Goal: Task Accomplishment & Management: Manage account settings

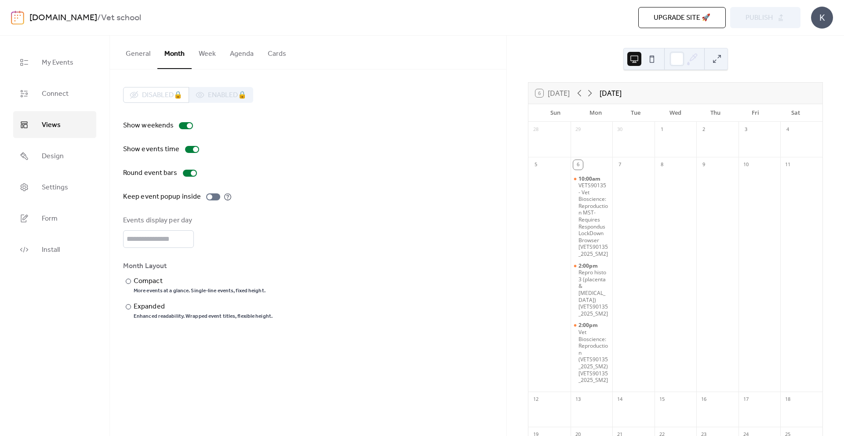
click at [143, 58] on button "General" at bounding box center [138, 52] width 39 height 33
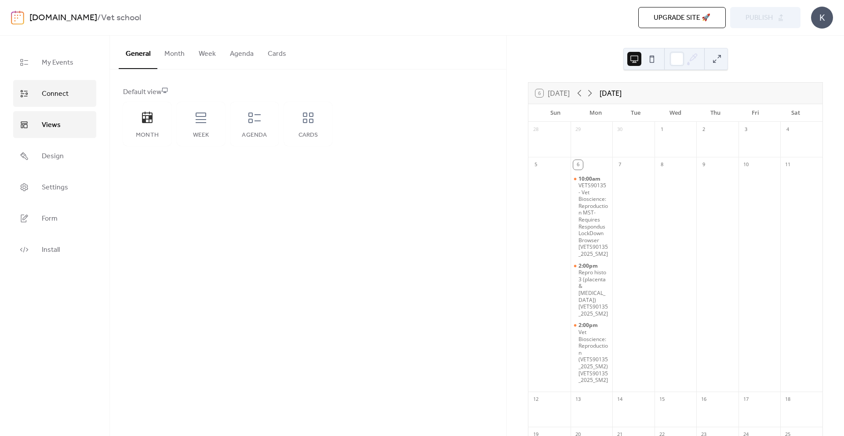
click at [65, 90] on span "Connect" at bounding box center [55, 94] width 27 height 14
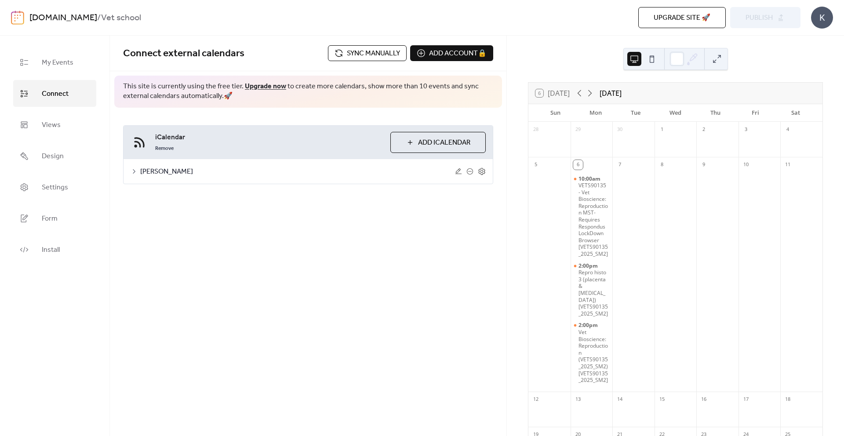
click at [350, 59] on span "Sync manually" at bounding box center [373, 53] width 53 height 11
click at [747, 15] on span "Publish" at bounding box center [759, 18] width 27 height 11
click at [48, 150] on span "Design" at bounding box center [53, 157] width 22 height 14
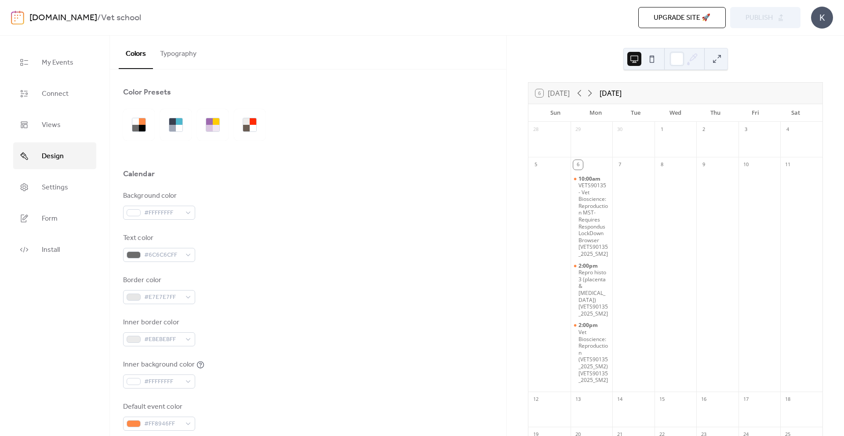
click at [177, 61] on button "Typography" at bounding box center [178, 52] width 51 height 33
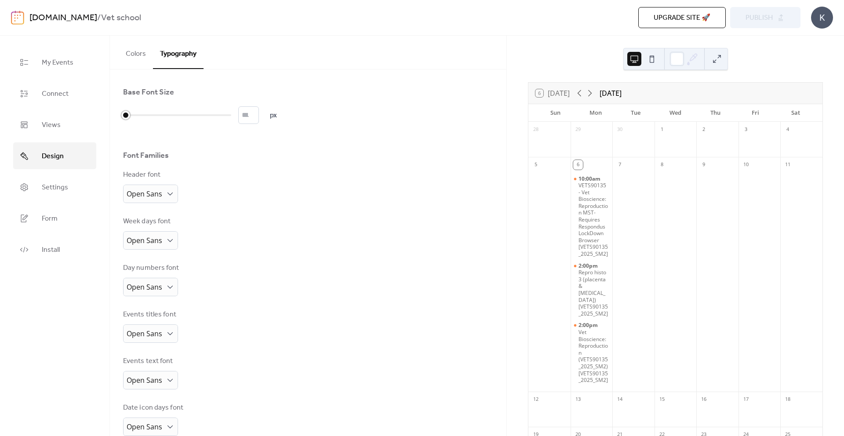
click at [178, 124] on div "* px" at bounding box center [200, 115] width 154 height 18
click at [178, 119] on div at bounding box center [177, 115] width 108 height 14
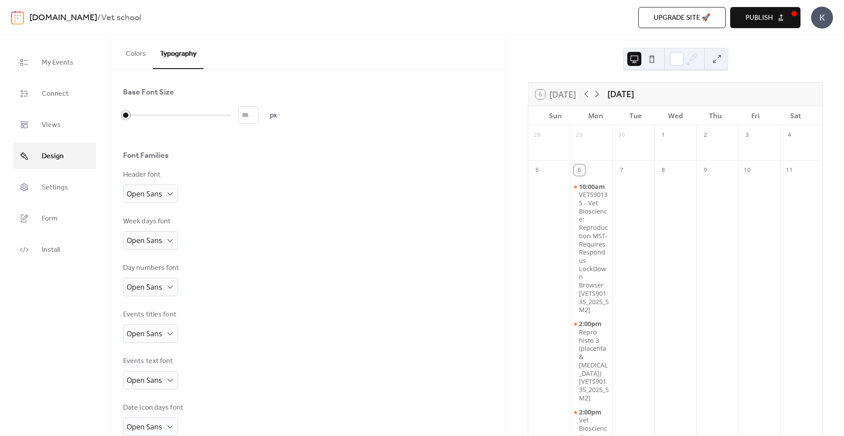
drag, startPoint x: 176, startPoint y: 117, endPoint x: 123, endPoint y: 117, distance: 52.8
click at [123, 117] on div at bounding box center [125, 115] width 9 height 9
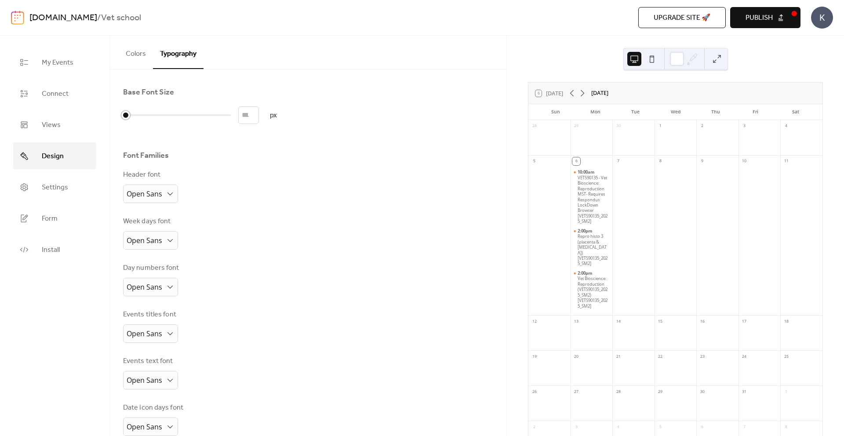
click at [164, 114] on div at bounding box center [177, 115] width 108 height 14
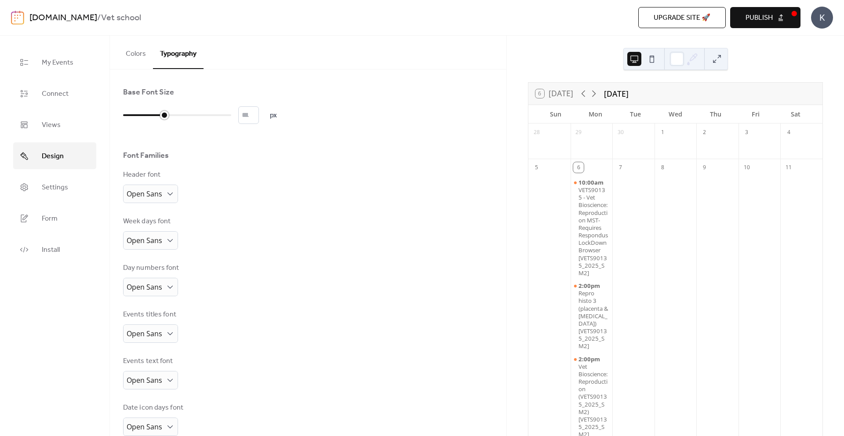
click at [169, 115] on div at bounding box center [177, 115] width 108 height 14
click at [171, 115] on div at bounding box center [177, 115] width 108 height 14
click at [737, 22] on button "Publish" at bounding box center [765, 17] width 70 height 21
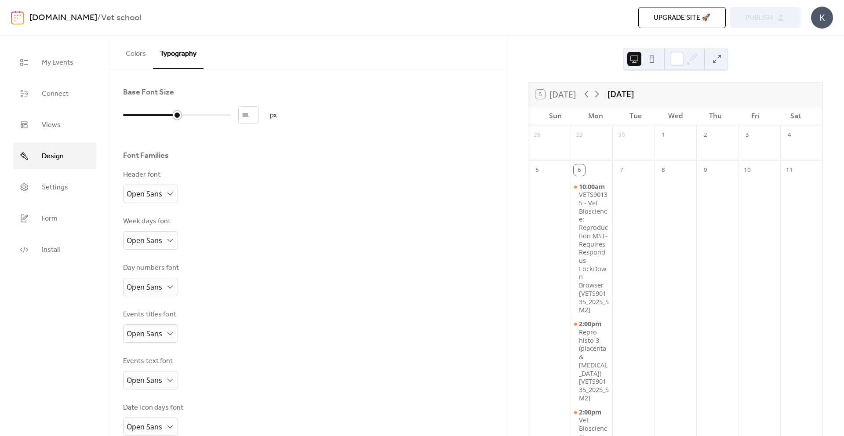
click at [221, 123] on div "** px" at bounding box center [200, 115] width 154 height 18
type input "**"
click at [220, 120] on div at bounding box center [177, 115] width 108 height 14
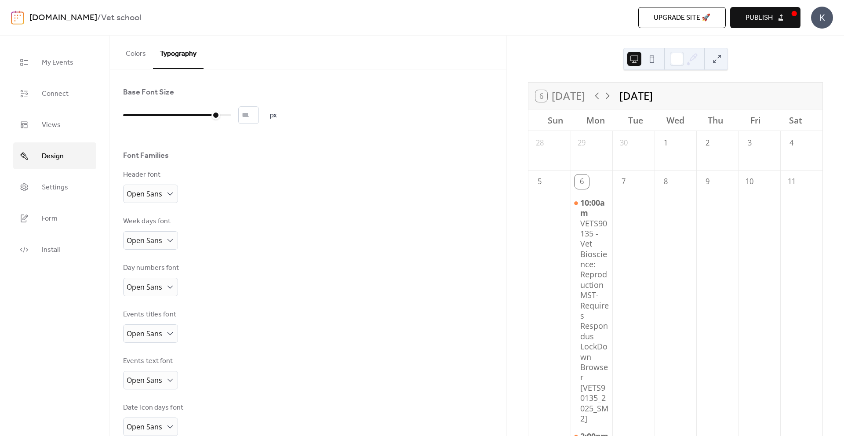
click at [737, 27] on button "Publish" at bounding box center [765, 17] width 70 height 21
click at [246, 161] on div "Font Families" at bounding box center [308, 157] width 370 height 15
click at [132, 57] on button "Colors" at bounding box center [136, 52] width 34 height 33
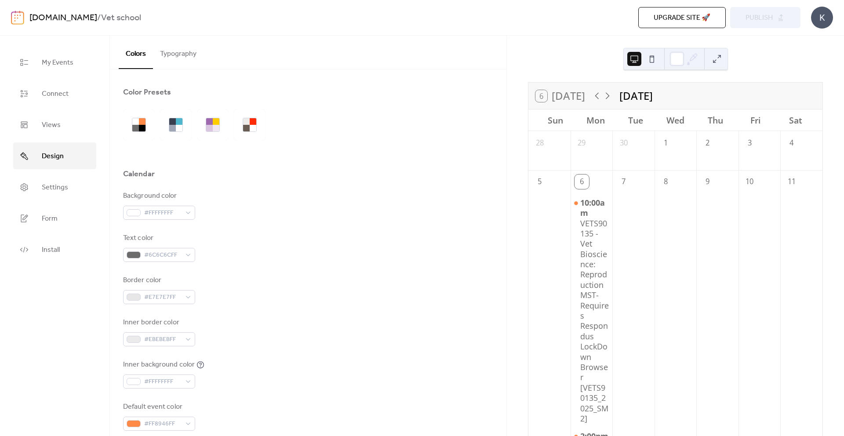
click at [165, 227] on div "Background color #FFFFFFFF Text color #6C6C6CFF Border color #E7E7E7FF Inner bo…" at bounding box center [308, 311] width 370 height 240
click at [252, 122] on div at bounding box center [253, 121] width 7 height 7
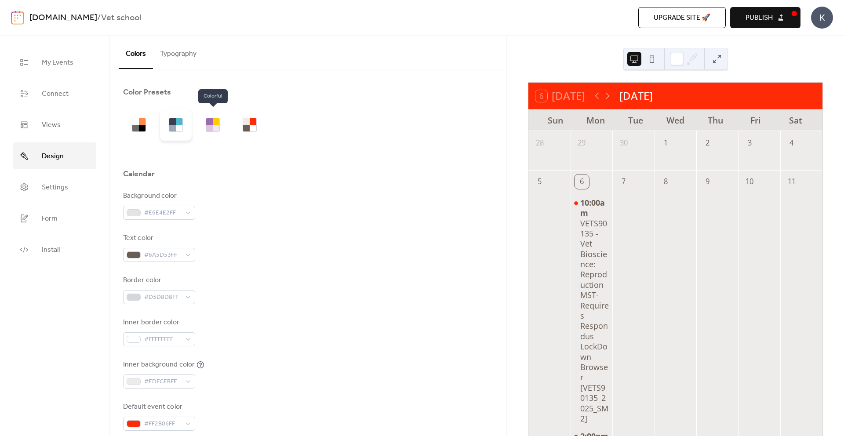
click at [178, 125] on div at bounding box center [179, 128] width 7 height 7
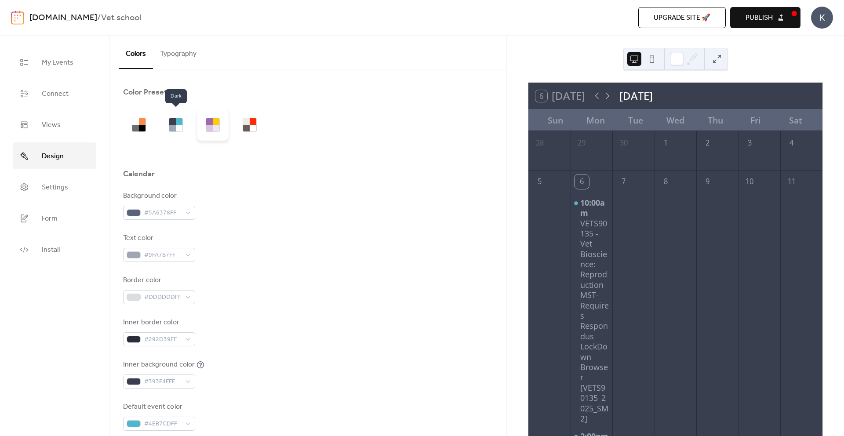
click at [205, 130] on div at bounding box center [213, 125] width 32 height 32
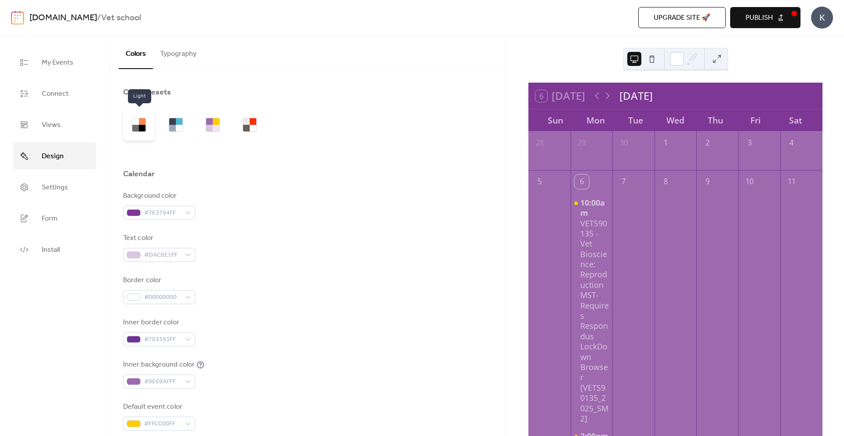
click at [139, 129] on div at bounding box center [142, 128] width 7 height 7
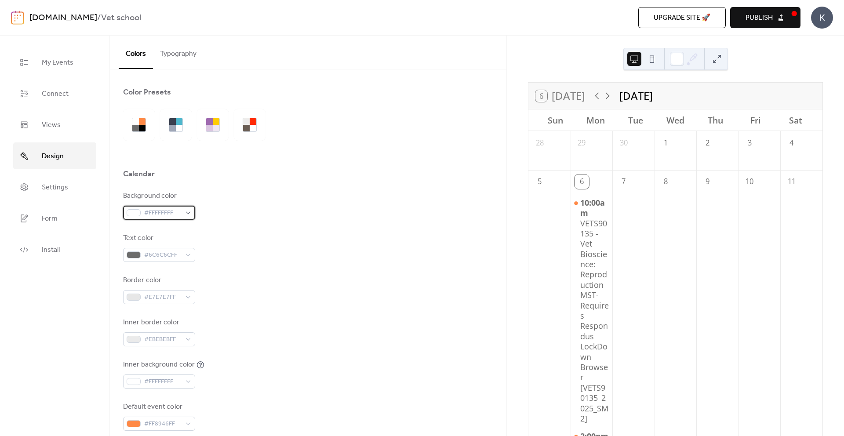
click at [159, 208] on span "#FFFFFFFF" at bounding box center [162, 213] width 37 height 11
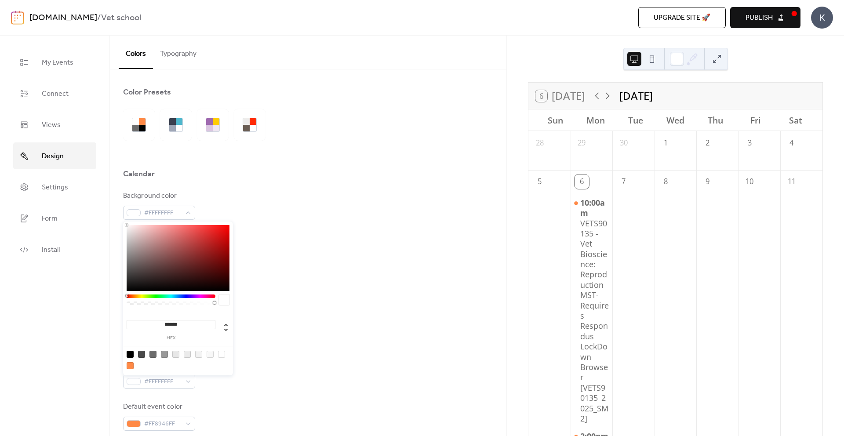
click at [171, 292] on div "******* hex" at bounding box center [178, 300] width 110 height 156
click at [171, 295] on div at bounding box center [171, 297] width 89 height 4
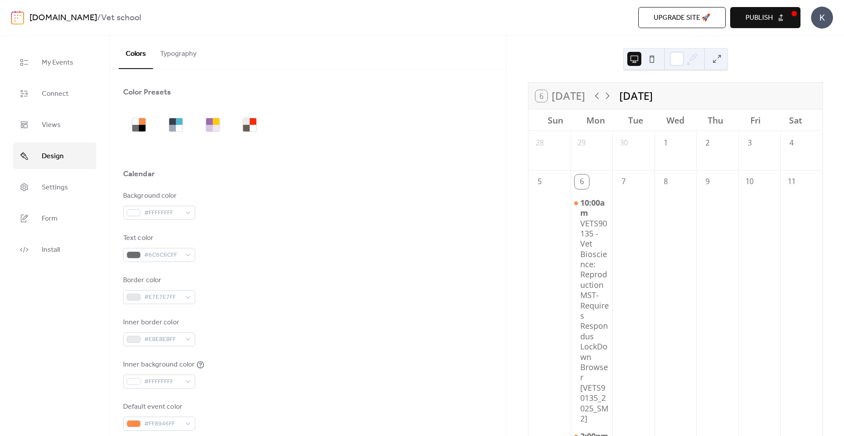
click at [241, 261] on div "Text color #6C6C6CFF" at bounding box center [308, 247] width 370 height 29
click at [167, 215] on span "#FFFFFFFF" at bounding box center [162, 213] width 37 height 11
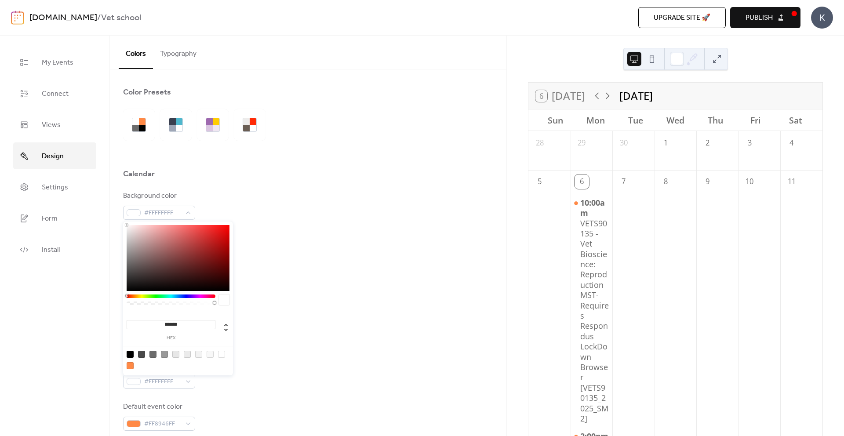
click at [187, 298] on div at bounding box center [171, 302] width 89 height 15
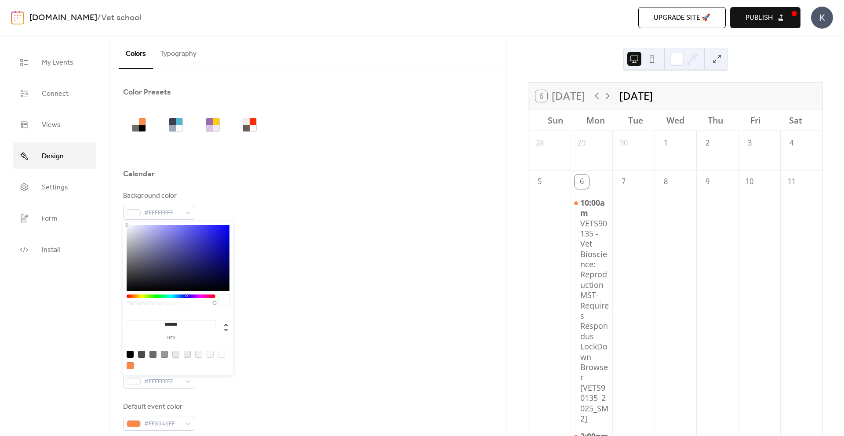
click at [186, 295] on div at bounding box center [171, 297] width 89 height 4
type input "*******"
click at [190, 254] on div at bounding box center [178, 258] width 103 height 66
click at [128, 226] on div at bounding box center [127, 225] width 2 height 2
click at [249, 244] on div "Text color #6C6C6CFF" at bounding box center [308, 247] width 370 height 29
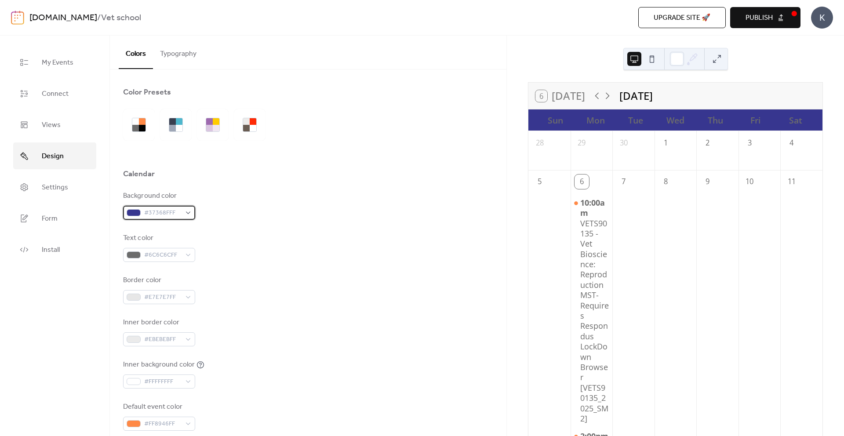
click at [164, 206] on div "#37368FFF" at bounding box center [159, 213] width 72 height 14
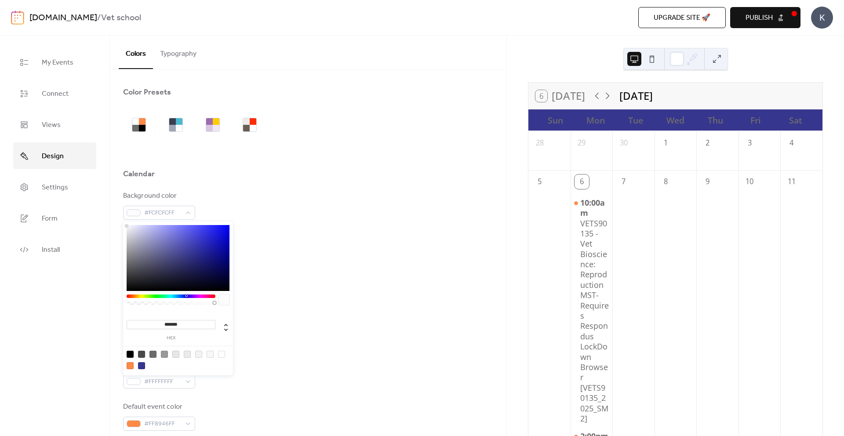
drag, startPoint x: 130, startPoint y: 228, endPoint x: 120, endPoint y: 216, distance: 15.4
click at [120, 216] on body "[DOMAIN_NAME] / Vet school Upgrade site 🚀 Preview Publish K My Events Connect V…" at bounding box center [422, 218] width 844 height 436
type input "*******"
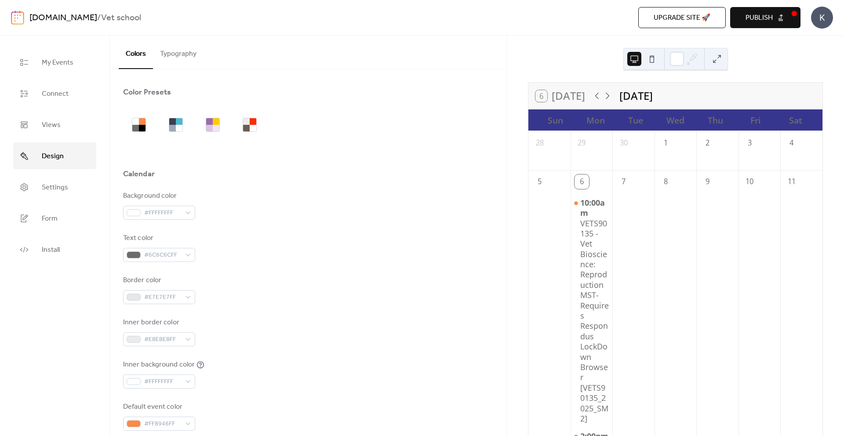
click at [152, 158] on div at bounding box center [308, 155] width 370 height 28
click at [139, 129] on div at bounding box center [142, 128] width 7 height 7
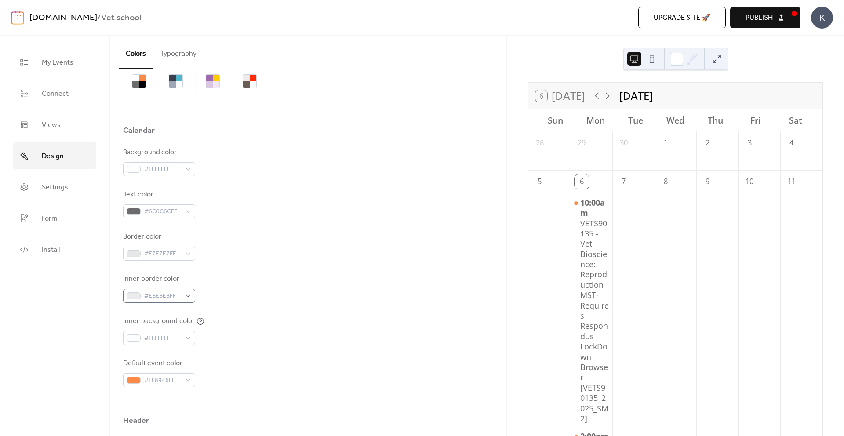
scroll to position [91, 0]
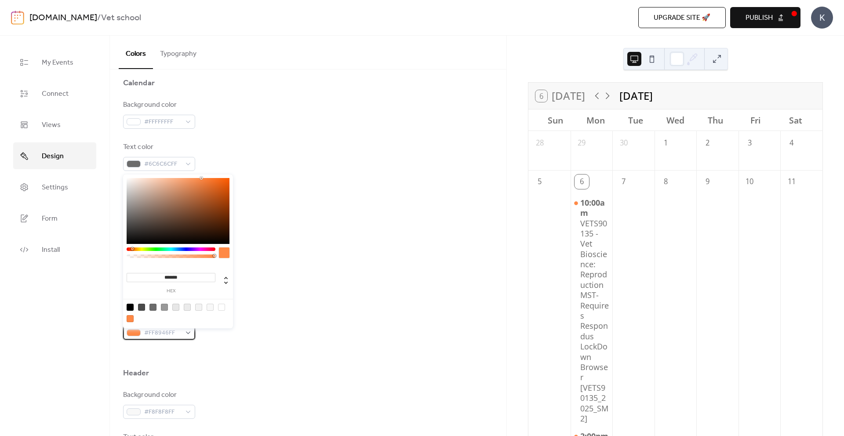
click at [172, 336] on span "#FF8946FF" at bounding box center [162, 333] width 37 height 11
type input "*******"
drag, startPoint x: 129, startPoint y: 249, endPoint x: 124, endPoint y: 249, distance: 4.8
click at [124, 249] on div "******* hex" at bounding box center [178, 253] width 110 height 156
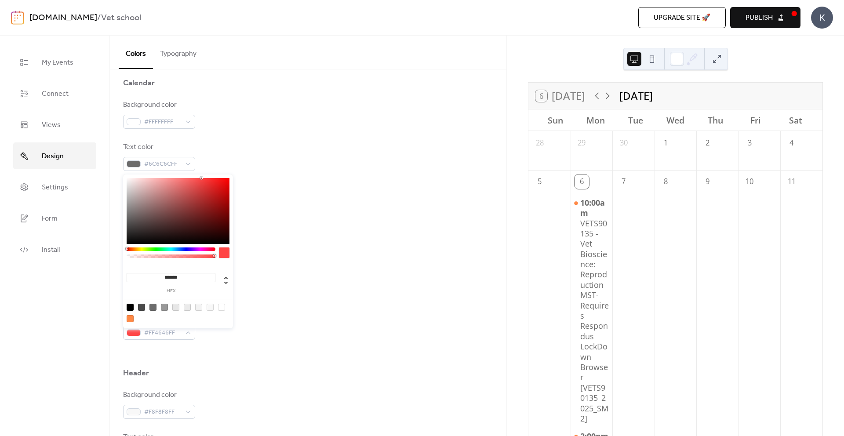
click at [270, 241] on div "Inner border color #EBEBEBFF" at bounding box center [308, 240] width 370 height 29
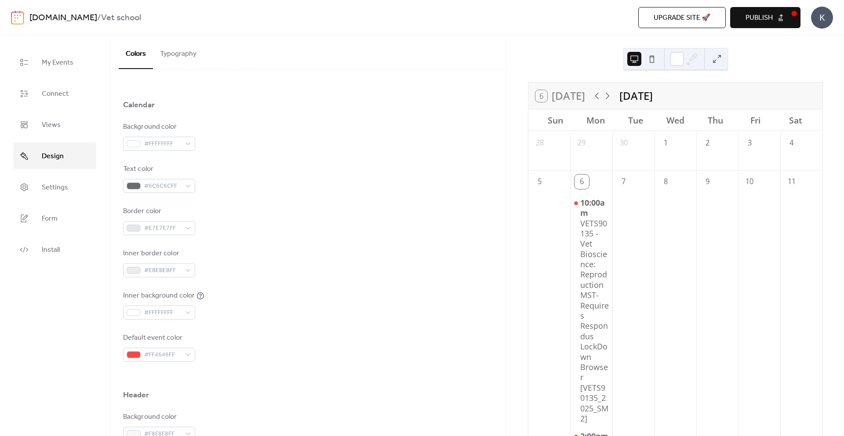
scroll to position [11, 0]
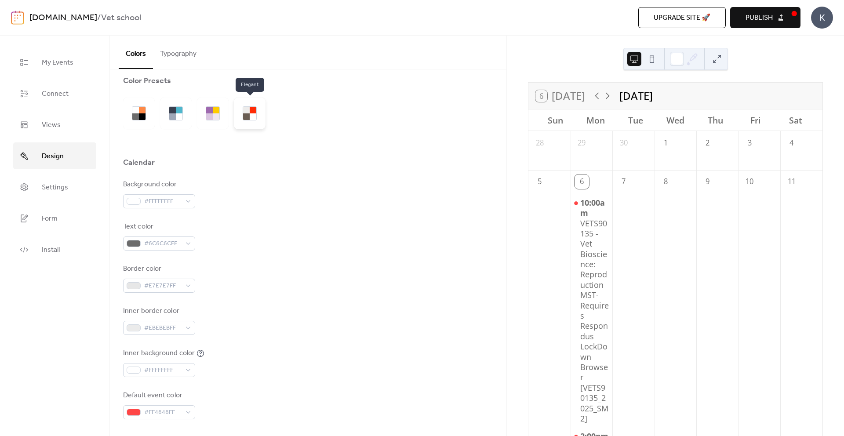
click at [245, 109] on div at bounding box center [246, 110] width 7 height 7
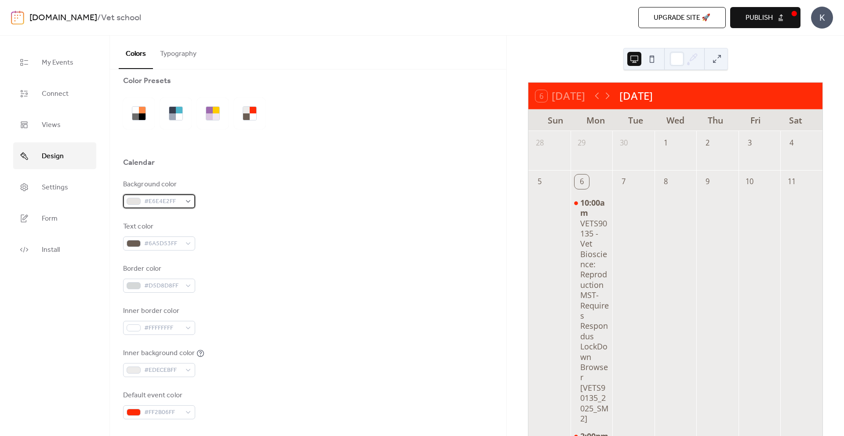
click at [144, 197] on span "#E6E4E2FF" at bounding box center [162, 202] width 37 height 11
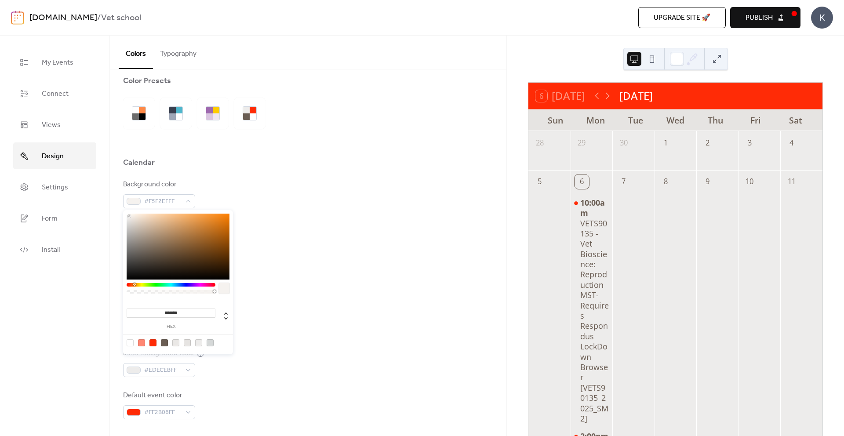
type input "*******"
drag, startPoint x: 129, startPoint y: 216, endPoint x: 123, endPoint y: 209, distance: 10.0
click at [123, 209] on div "******* hex" at bounding box center [178, 281] width 110 height 146
click at [130, 339] on div at bounding box center [130, 342] width 7 height 7
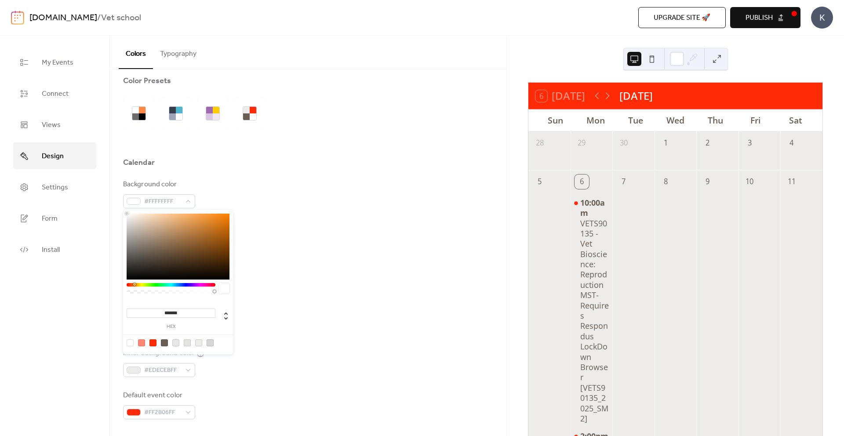
click at [256, 233] on div "Text color #6A5D53FF" at bounding box center [308, 236] width 370 height 29
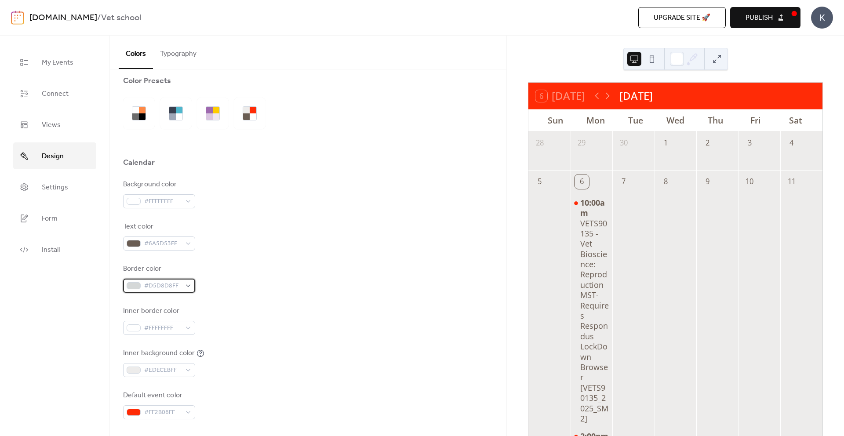
click at [151, 284] on span "#D5D8D8FF" at bounding box center [162, 286] width 37 height 11
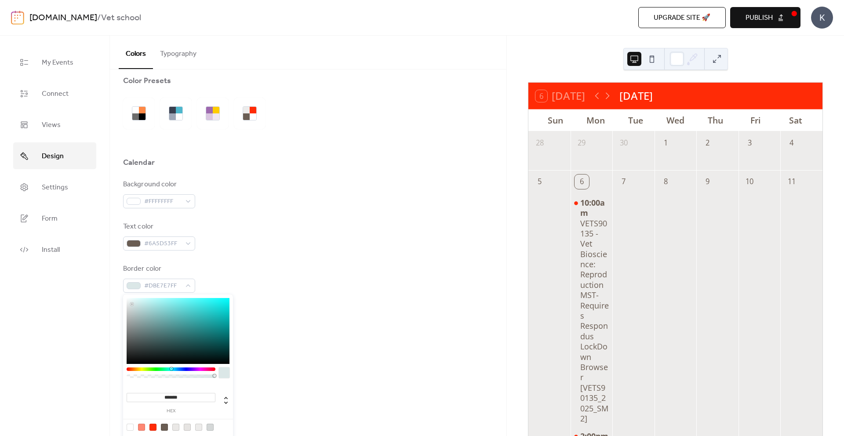
type input "*******"
drag, startPoint x: 131, startPoint y: 304, endPoint x: 124, endPoint y: 297, distance: 10.6
click at [124, 297] on div "******* hex" at bounding box center [178, 367] width 110 height 144
click at [265, 253] on div "Background color #FFFFFFFF Text color #6A5D53FF Border color #FFFFFFFF Inner bo…" at bounding box center [308, 299] width 370 height 240
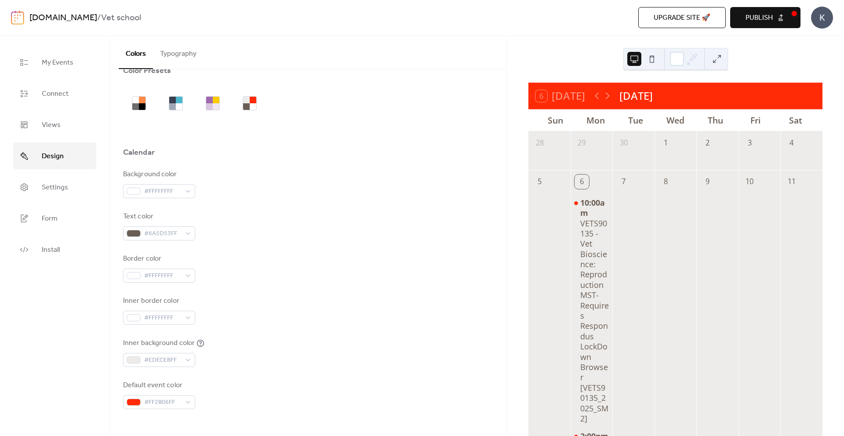
scroll to position [4, 0]
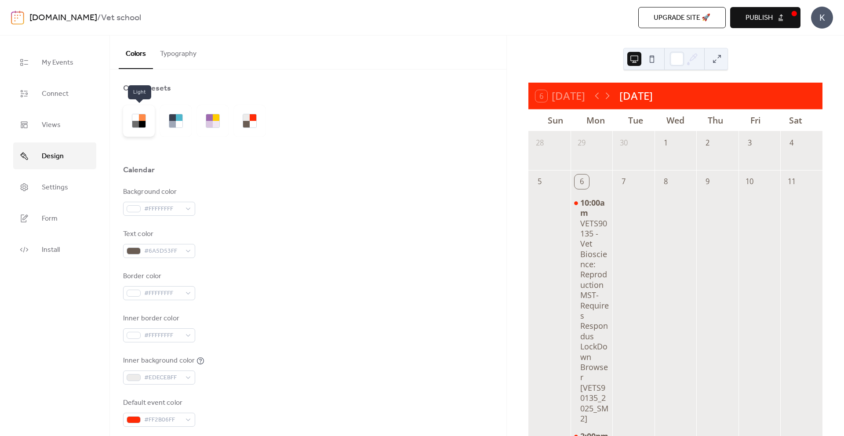
click at [141, 122] on div at bounding box center [142, 124] width 7 height 7
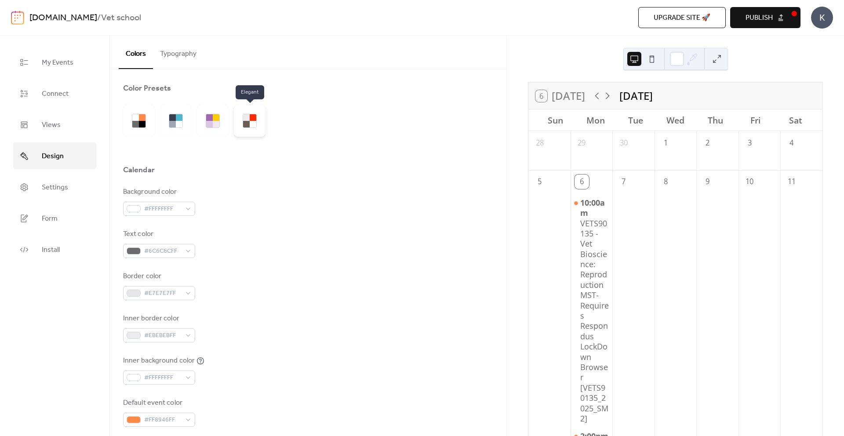
click at [245, 126] on div at bounding box center [246, 124] width 7 height 7
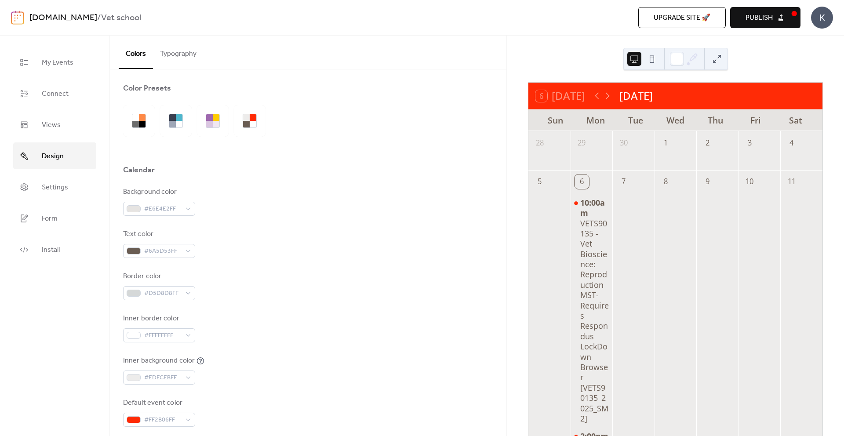
scroll to position [54, 0]
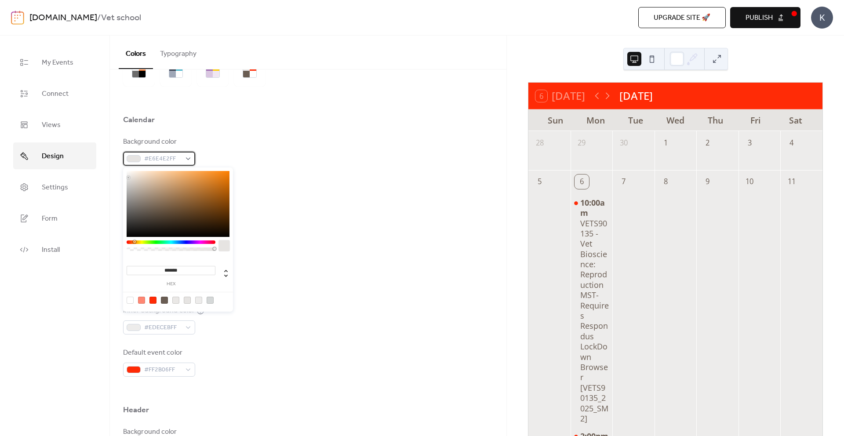
click at [165, 164] on span "#E6E4E2FF" at bounding box center [162, 159] width 37 height 11
type input "*******"
drag, startPoint x: 140, startPoint y: 179, endPoint x: 121, endPoint y: 168, distance: 21.9
click at [121, 168] on body "[DOMAIN_NAME] / Vet school Upgrade site 🚀 Preview Publish K My Events Connect V…" at bounding box center [422, 218] width 844 height 436
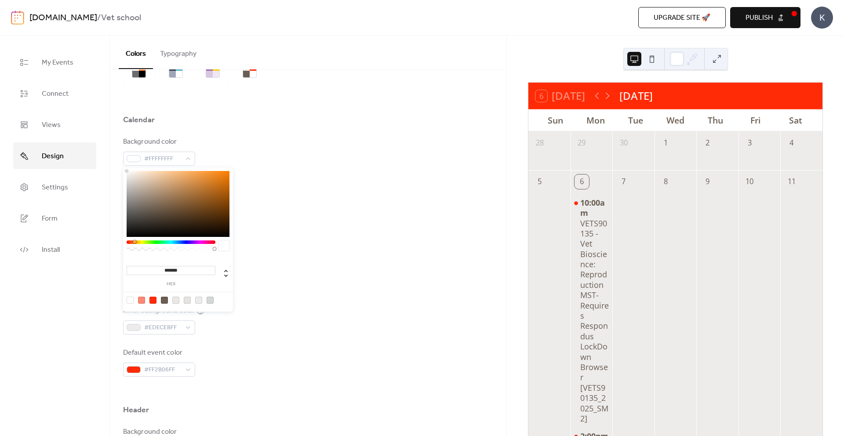
click at [295, 180] on div "Text color #6A5D53FF" at bounding box center [308, 193] width 370 height 29
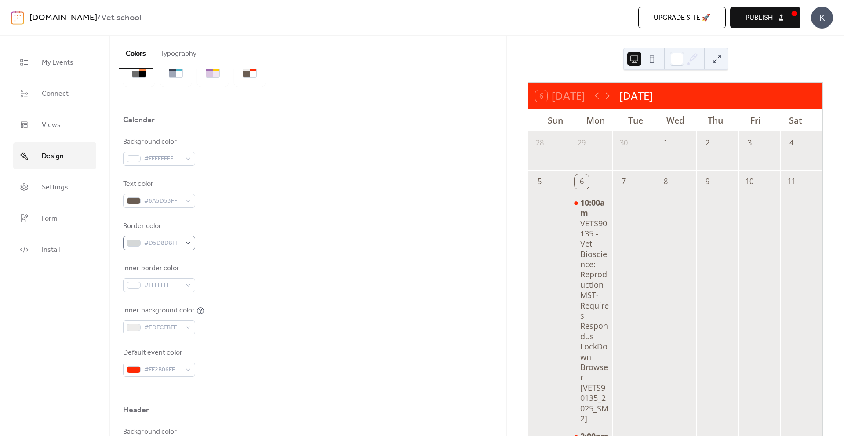
scroll to position [81, 0]
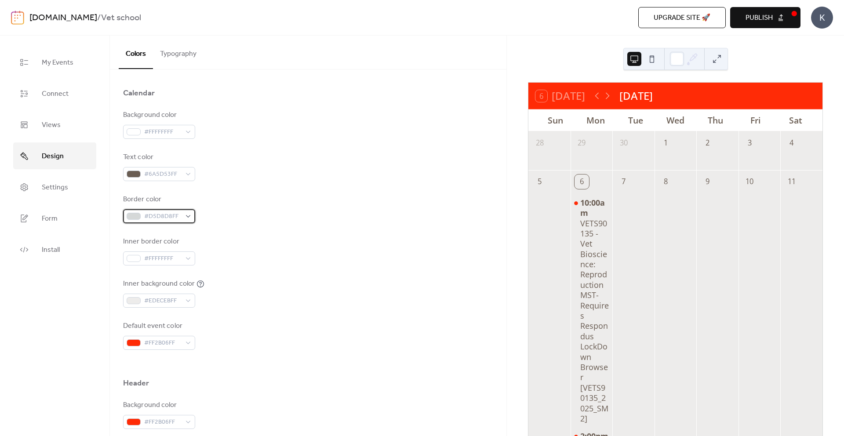
click at [159, 215] on span "#D5D8D8FF" at bounding box center [162, 217] width 37 height 11
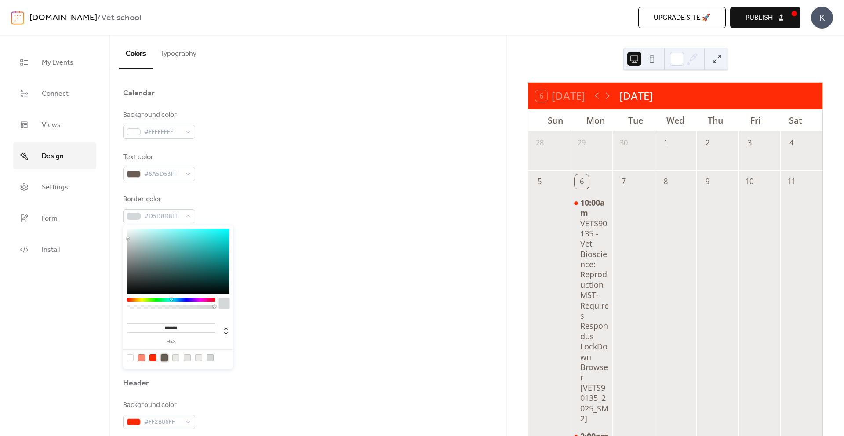
click at [166, 354] on div at bounding box center [164, 357] width 7 height 7
type input "*******"
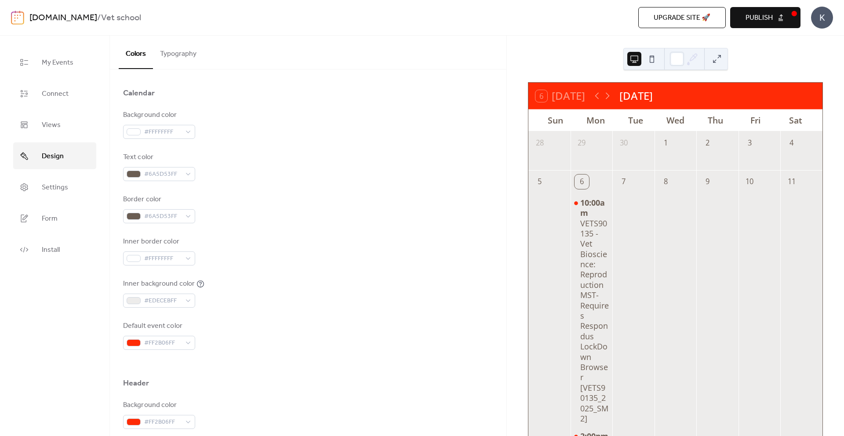
click at [270, 241] on div "Inner border color #FFFFFFFF" at bounding box center [308, 251] width 370 height 29
click at [167, 256] on span "#FFFFFFFF" at bounding box center [162, 259] width 37 height 11
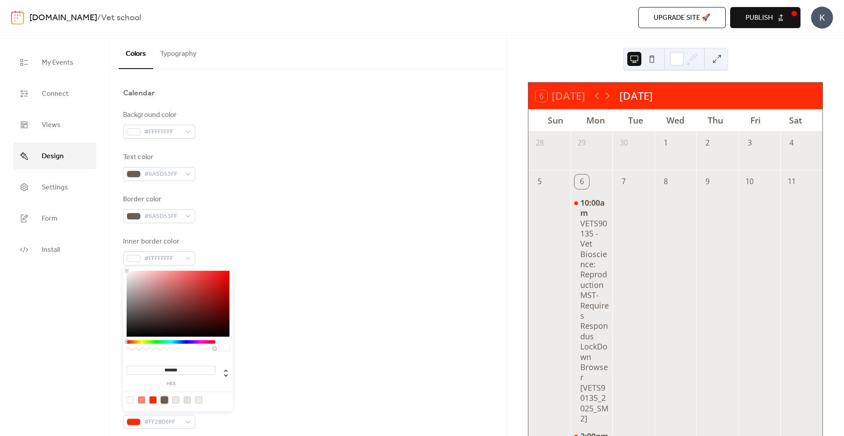
click at [164, 397] on div at bounding box center [164, 400] width 7 height 7
type input "*******"
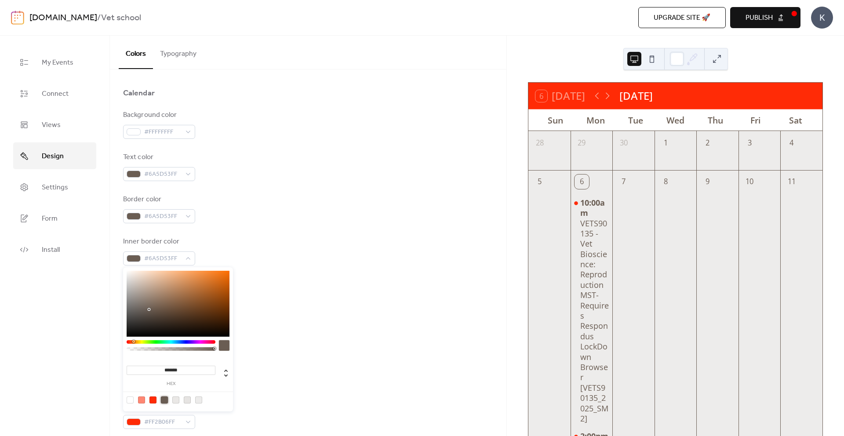
click at [265, 219] on div "Border color #6A5D53FF" at bounding box center [308, 208] width 370 height 29
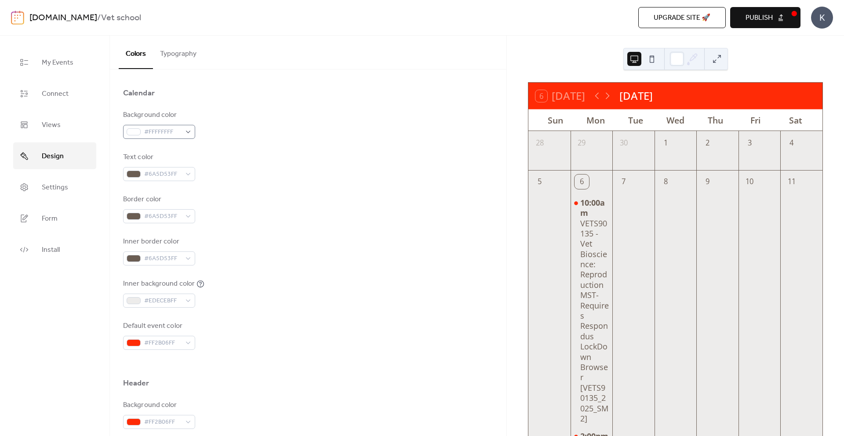
scroll to position [37, 0]
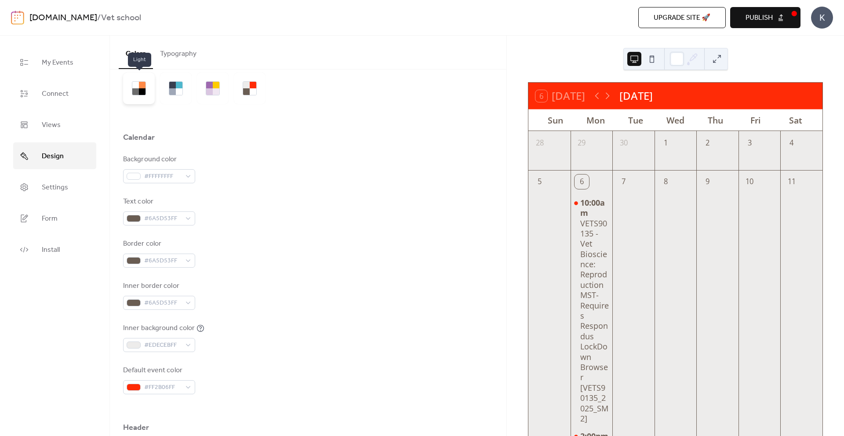
click at [142, 95] on div at bounding box center [142, 91] width 7 height 7
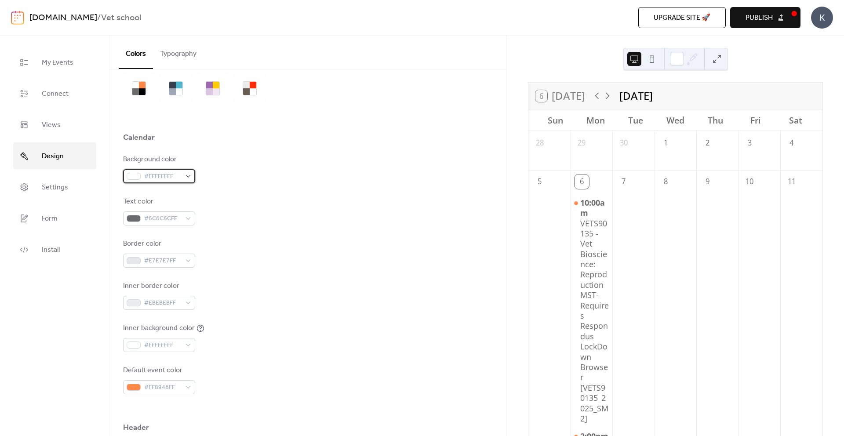
click at [152, 176] on span "#FFFFFFFF" at bounding box center [162, 177] width 37 height 11
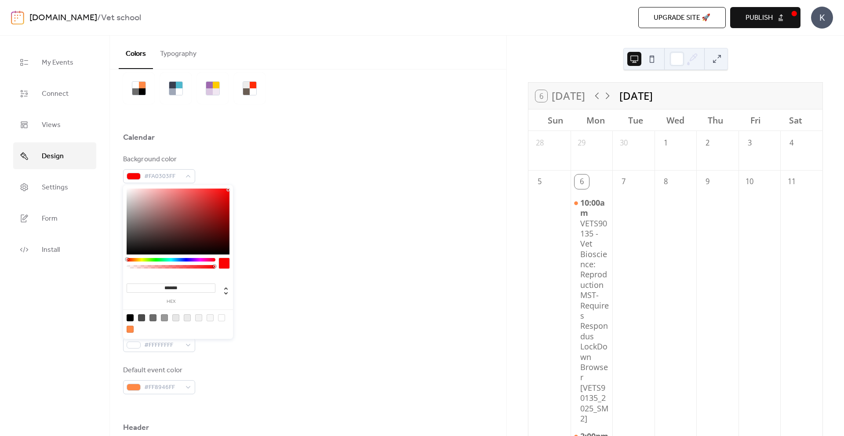
drag, startPoint x: 228, startPoint y: 190, endPoint x: 233, endPoint y: 188, distance: 4.7
click at [231, 189] on div "******* hex" at bounding box center [178, 263] width 110 height 156
type input "*******"
click at [257, 175] on div "Background color #FD0000FF" at bounding box center [308, 168] width 370 height 29
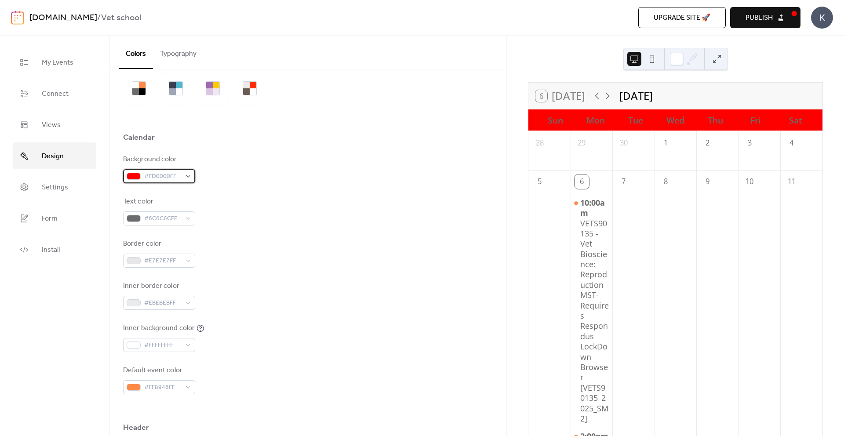
click at [128, 174] on div at bounding box center [134, 176] width 14 height 7
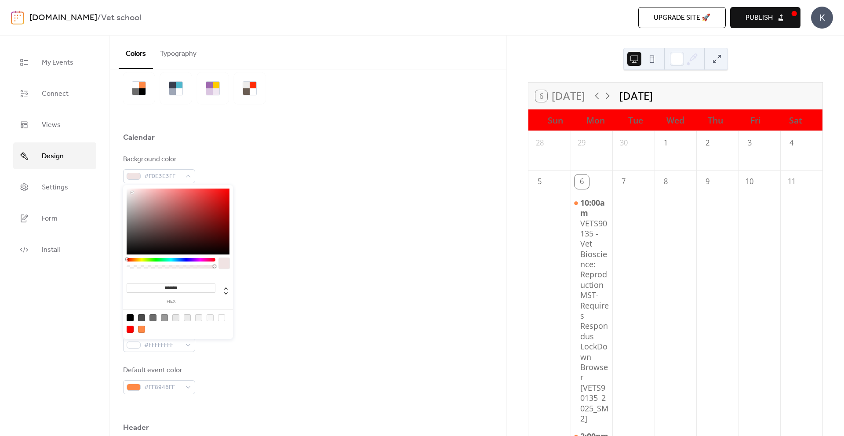
type input "*******"
drag, startPoint x: 132, startPoint y: 193, endPoint x: 113, endPoint y: 179, distance: 23.1
click at [113, 179] on body "[DOMAIN_NAME] / Vet school Upgrade site 🚀 Preview Publish K My Events Connect V…" at bounding box center [422, 218] width 844 height 436
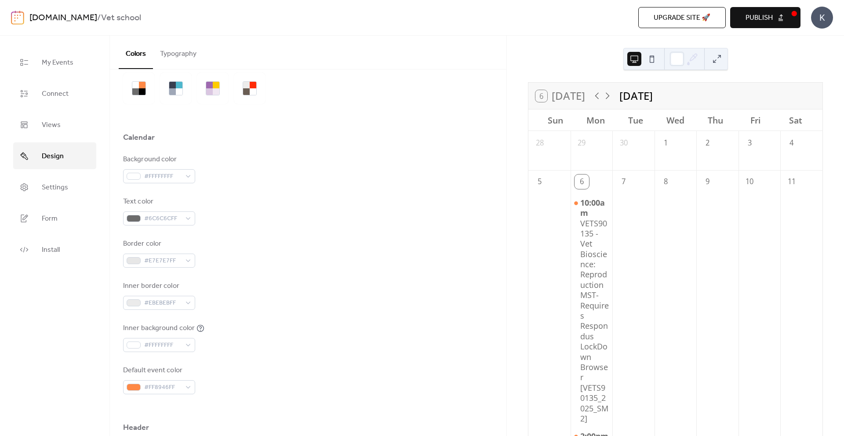
click at [260, 206] on div "Text color #6C6C6CFF" at bounding box center [308, 211] width 370 height 29
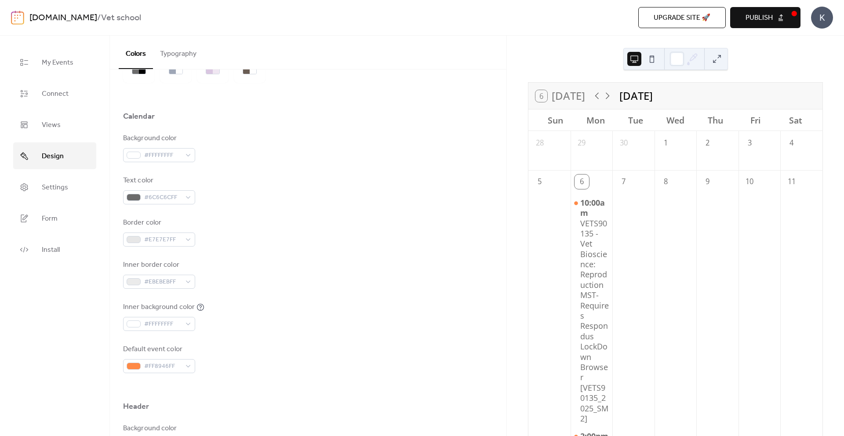
scroll to position [60, 0]
click at [186, 237] on div "#E7E7E7FF" at bounding box center [159, 237] width 72 height 14
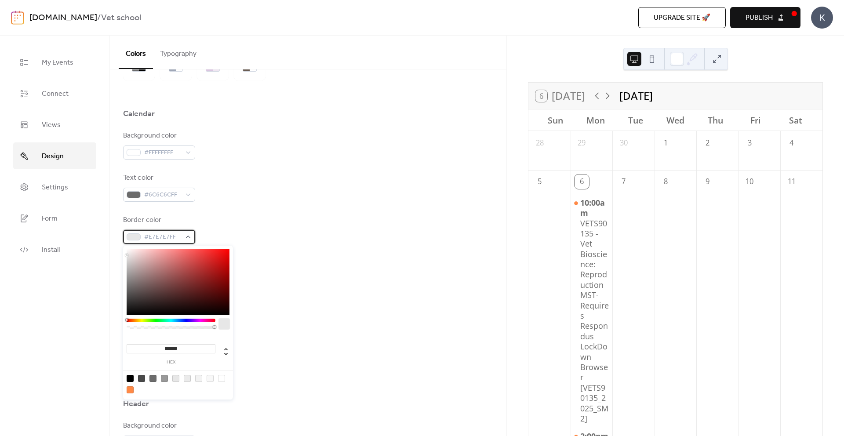
click at [187, 236] on div "#E7E7E7FF" at bounding box center [159, 237] width 72 height 14
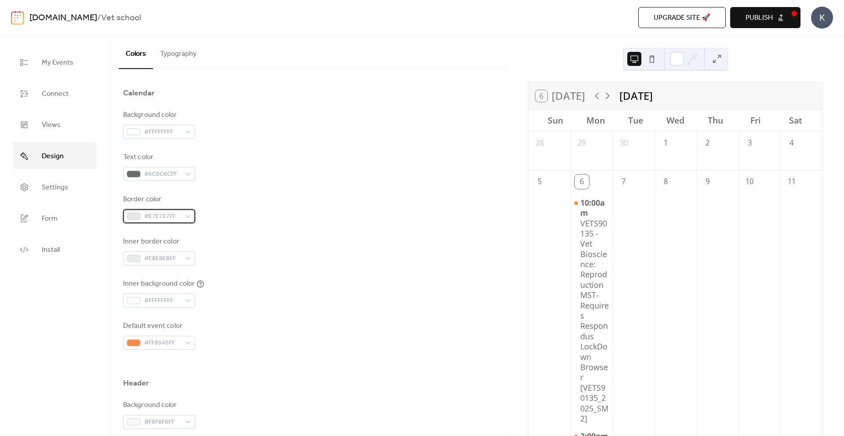
scroll to position [95, 0]
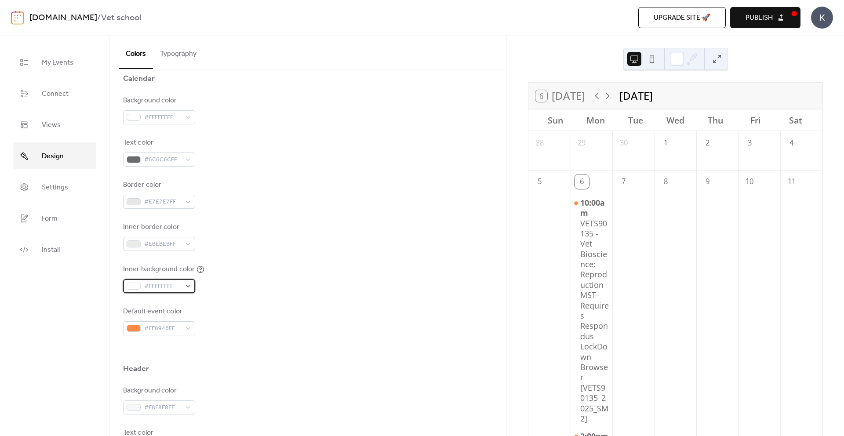
click at [184, 286] on div "#FFFFFFFF" at bounding box center [159, 286] width 72 height 14
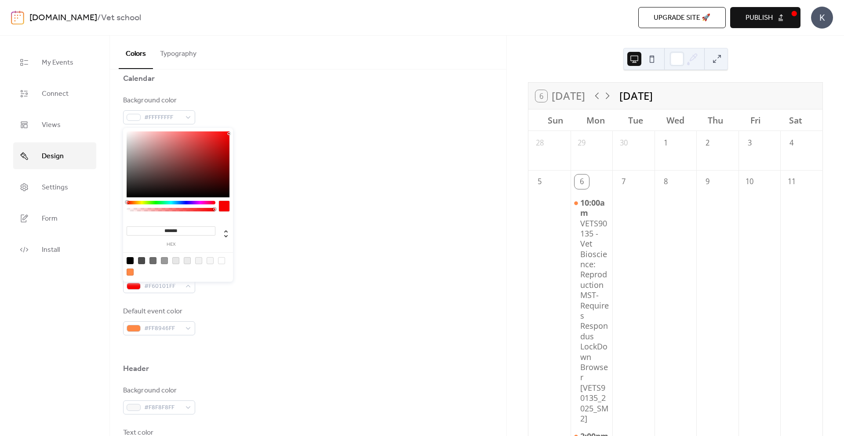
click at [229, 134] on div at bounding box center [178, 164] width 103 height 66
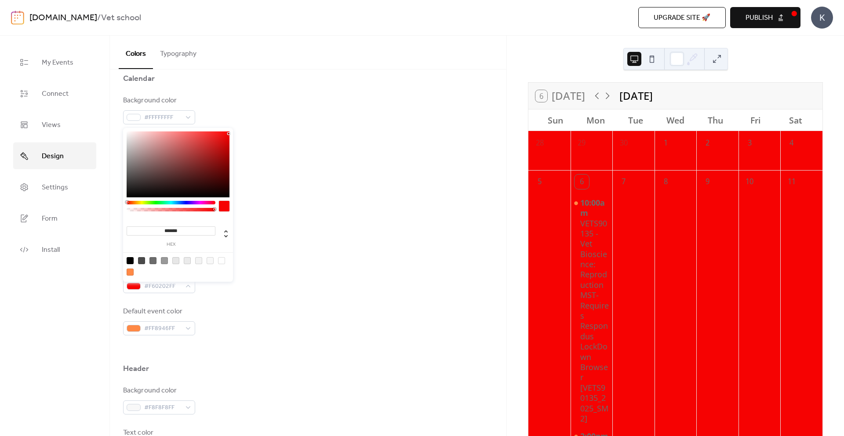
type input "*******"
drag, startPoint x: 143, startPoint y: 139, endPoint x: 122, endPoint y: 126, distance: 24.4
click at [122, 126] on body "[DOMAIN_NAME] / Vet school Upgrade site 🚀 Preview Publish K My Events Connect V…" at bounding box center [422, 218] width 844 height 436
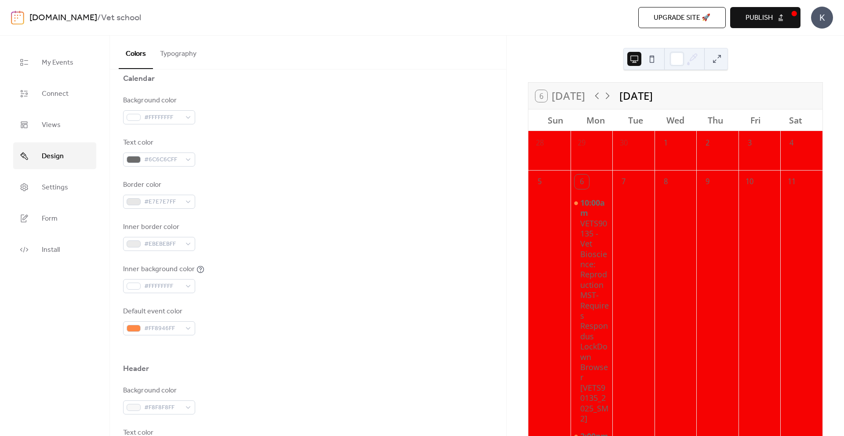
click at [269, 120] on div "Background color #FFFFFFFF" at bounding box center [308, 109] width 370 height 29
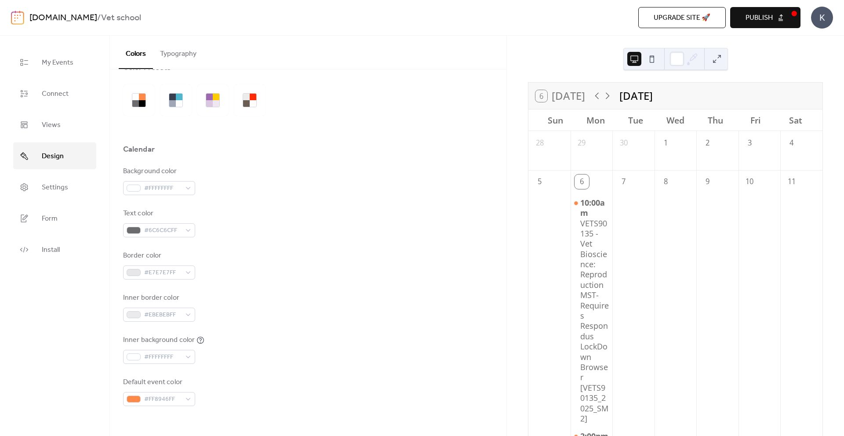
scroll to position [2, 0]
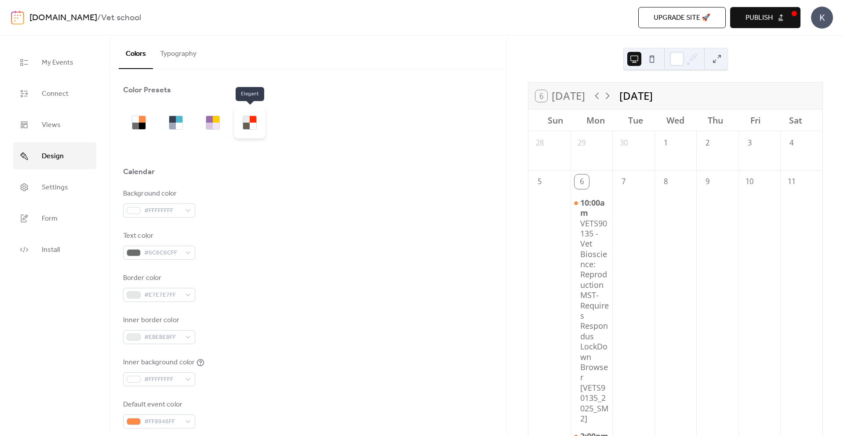
click at [259, 117] on div at bounding box center [250, 123] width 32 height 32
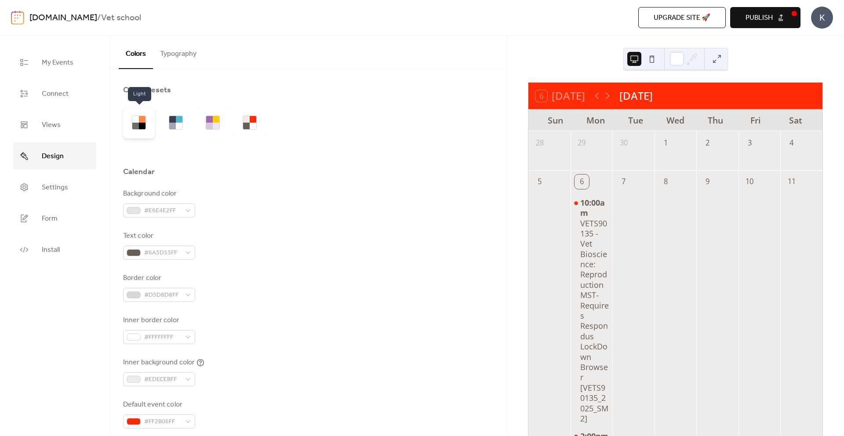
click at [136, 125] on div at bounding box center [135, 126] width 7 height 7
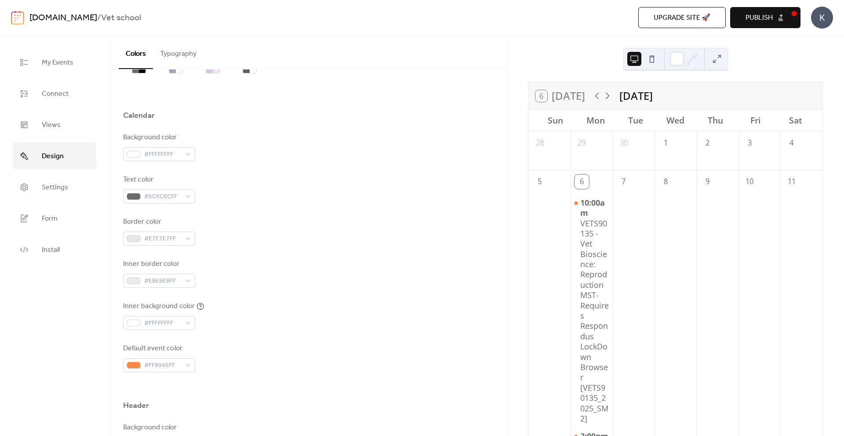
scroll to position [114, 0]
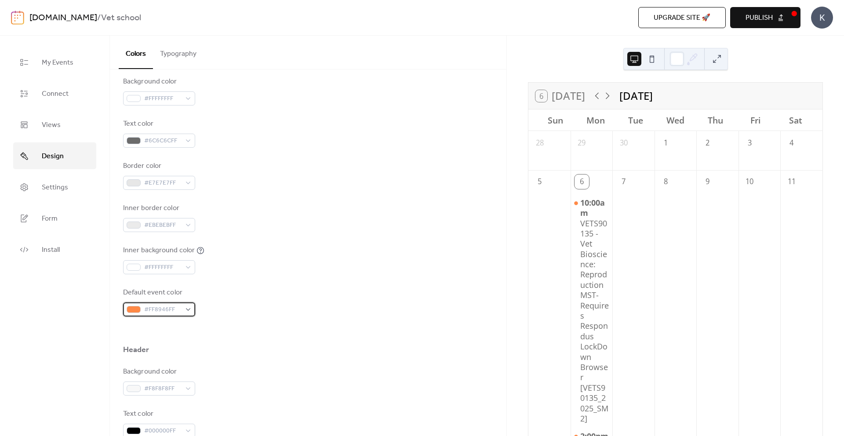
click at [171, 310] on span "#FF8946FF" at bounding box center [162, 310] width 37 height 11
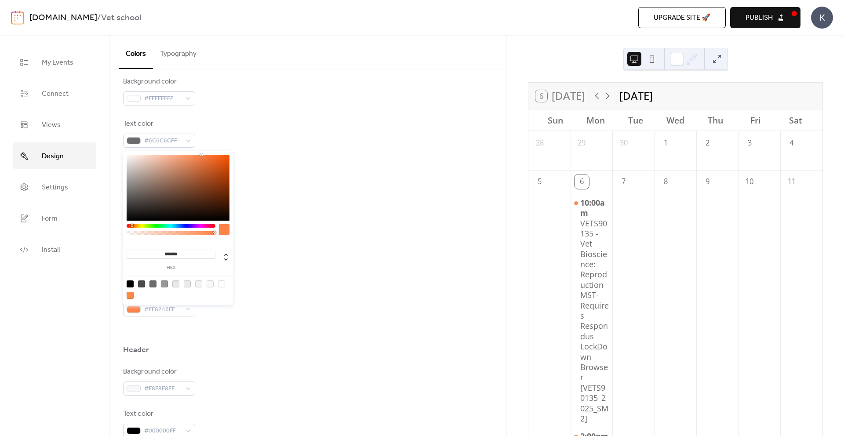
type input "*******"
drag, startPoint x: 131, startPoint y: 225, endPoint x: 126, endPoint y: 225, distance: 5.3
click at [131, 225] on div at bounding box center [132, 225] width 3 height 3
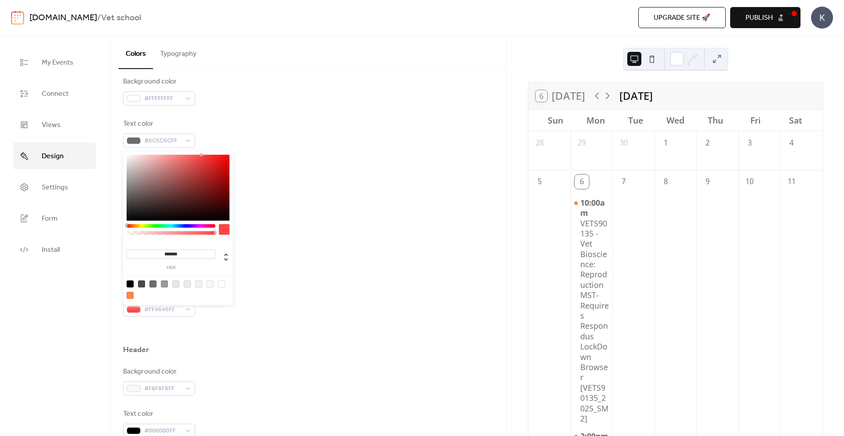
click at [264, 197] on div "Background color #FFFFFFFF Text color #6C6C6CFF Border color #E7E7E7FF Inner bo…" at bounding box center [308, 197] width 370 height 240
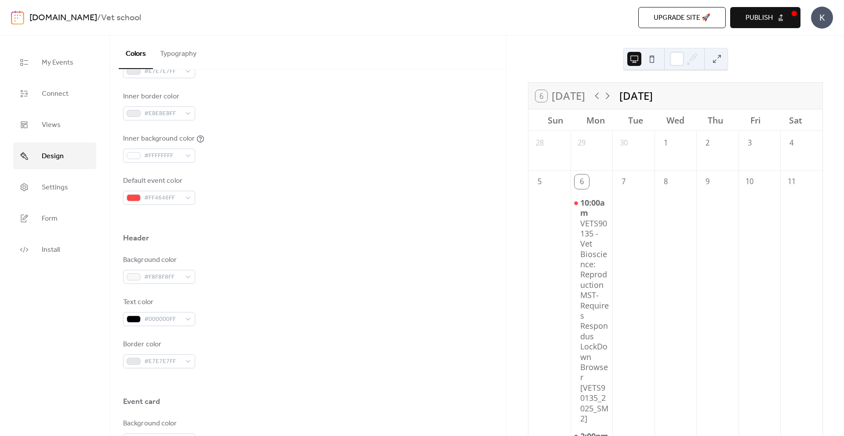
scroll to position [237, 0]
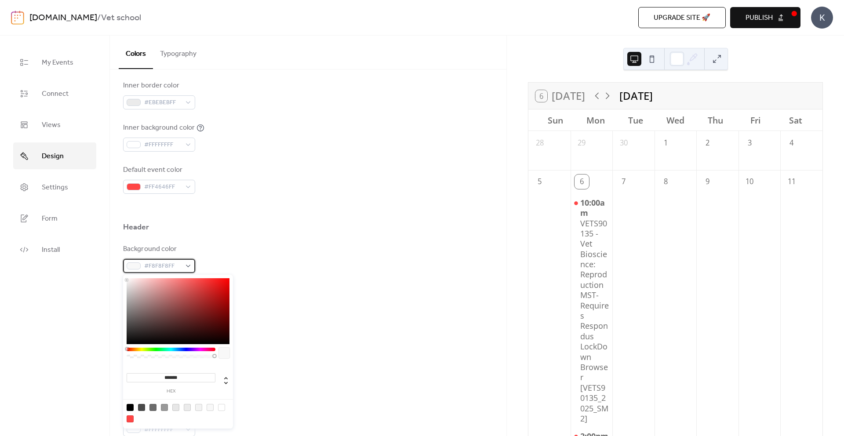
click at [182, 263] on div "#F8F8F8FF" at bounding box center [159, 266] width 72 height 14
type input "*******"
drag, startPoint x: 218, startPoint y: 279, endPoint x: 244, endPoint y: 273, distance: 26.7
click at [244, 273] on body "[DOMAIN_NAME] / Vet school Upgrade site 🚀 Preview Publish K My Events Connect V…" at bounding box center [422, 218] width 844 height 436
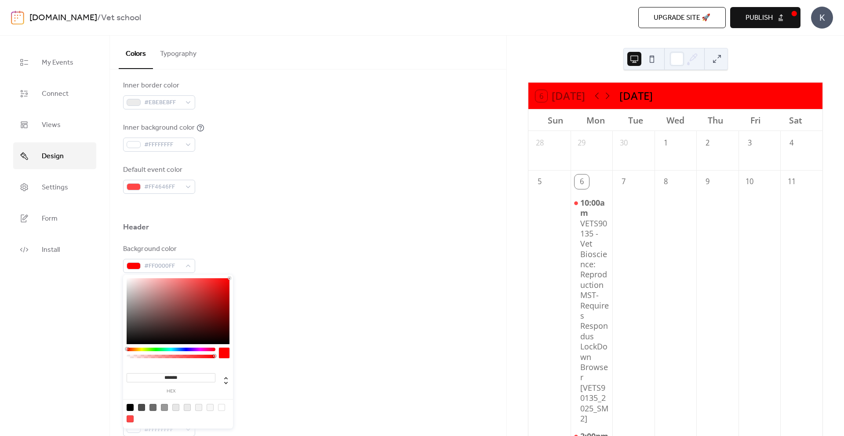
click at [252, 262] on div "Background color #FF0000FF" at bounding box center [308, 258] width 370 height 29
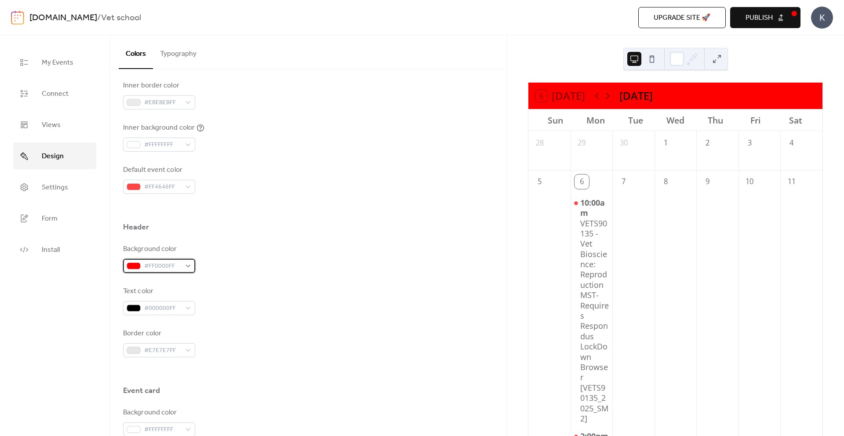
click at [192, 270] on div "#FF0000FF" at bounding box center [159, 266] width 72 height 14
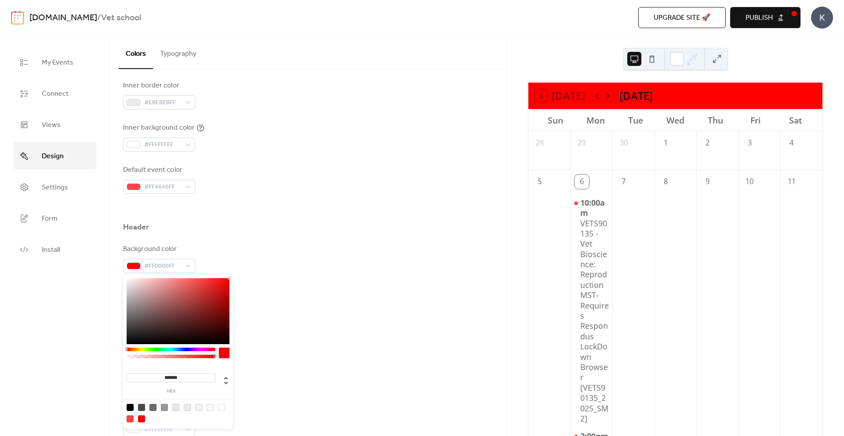
click at [216, 288] on div at bounding box center [178, 311] width 103 height 66
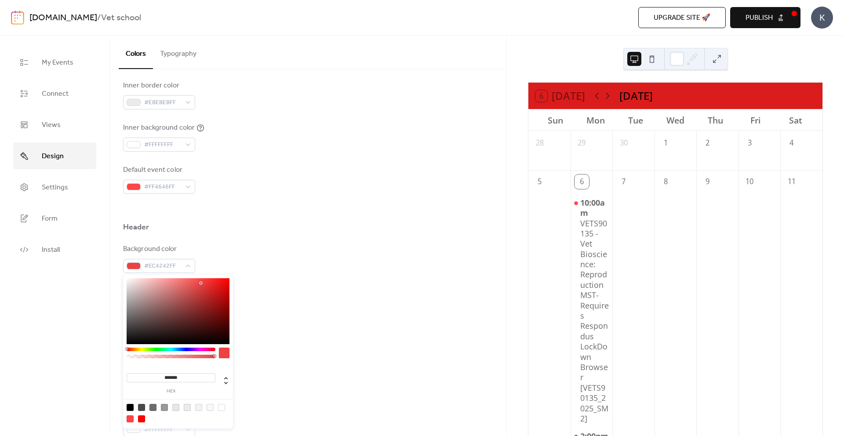
click at [201, 283] on div at bounding box center [178, 311] width 103 height 66
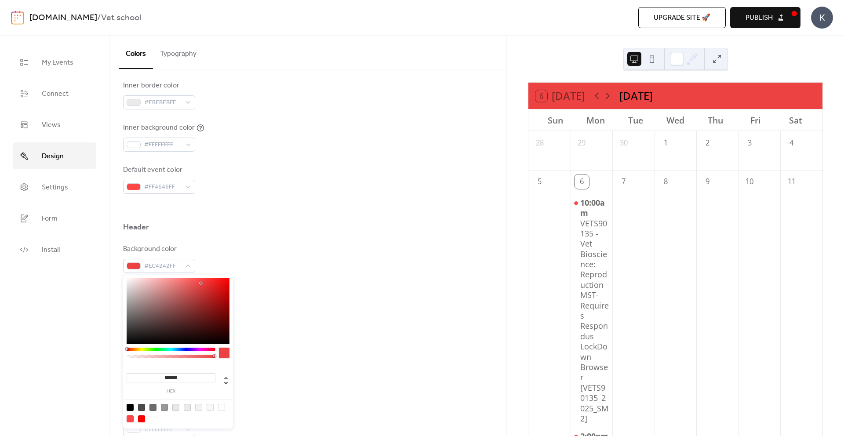
drag, startPoint x: 201, startPoint y: 277, endPoint x: 217, endPoint y: 277, distance: 15.8
click at [217, 277] on div "******* hex" at bounding box center [178, 353] width 110 height 156
click at [183, 277] on div "******* hex" at bounding box center [178, 353] width 110 height 156
click at [183, 279] on div at bounding box center [178, 311] width 103 height 66
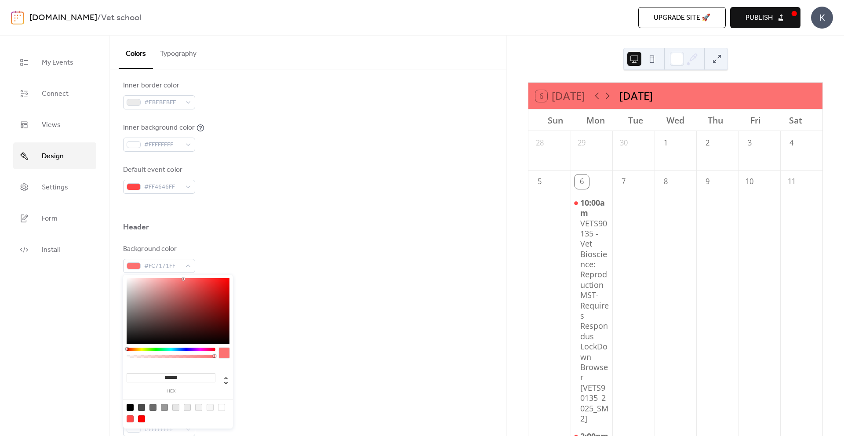
type input "*******"
drag, startPoint x: 183, startPoint y: 279, endPoint x: 175, endPoint y: 277, distance: 9.2
click at [175, 277] on div "******* hex" at bounding box center [178, 353] width 110 height 156
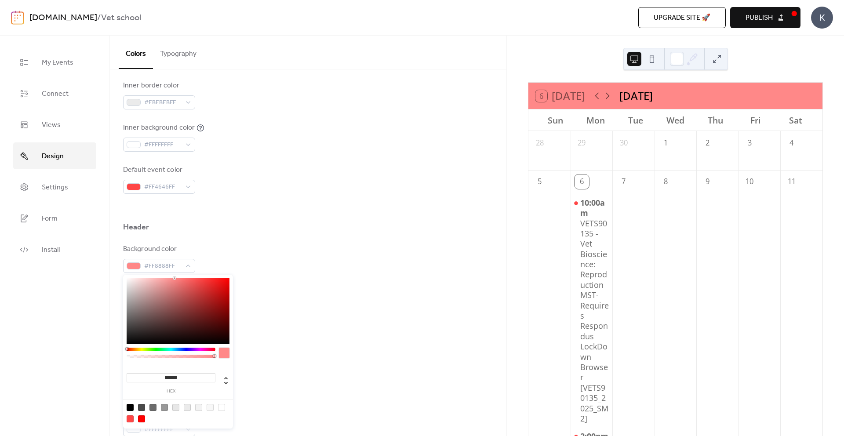
click at [287, 276] on div "Background color #FF8888FF Text color #000000FF Border color #E7E7E7FF" at bounding box center [308, 300] width 370 height 113
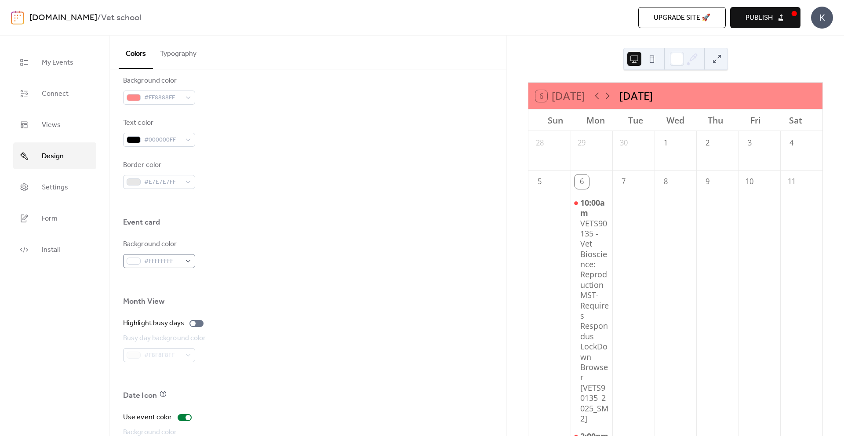
scroll to position [413, 0]
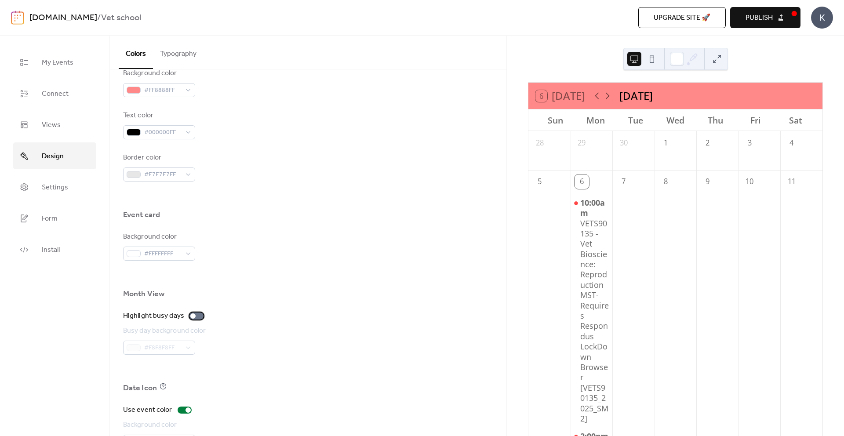
click at [197, 318] on div at bounding box center [197, 316] width 14 height 7
click at [196, 318] on div at bounding box center [197, 316] width 14 height 7
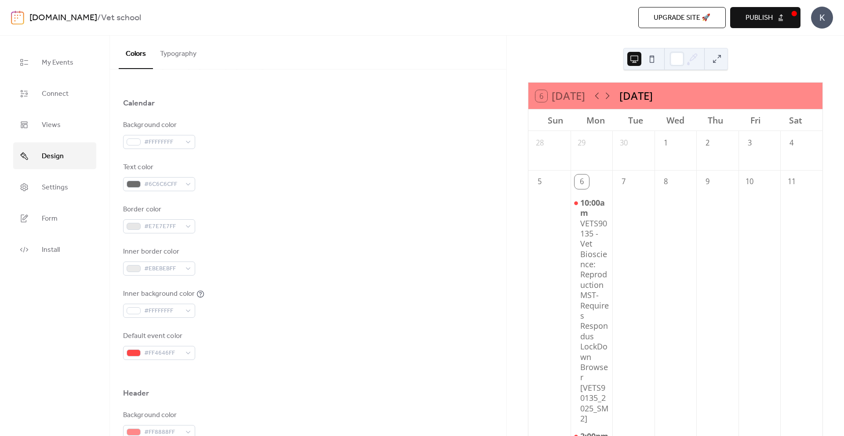
scroll to position [0, 0]
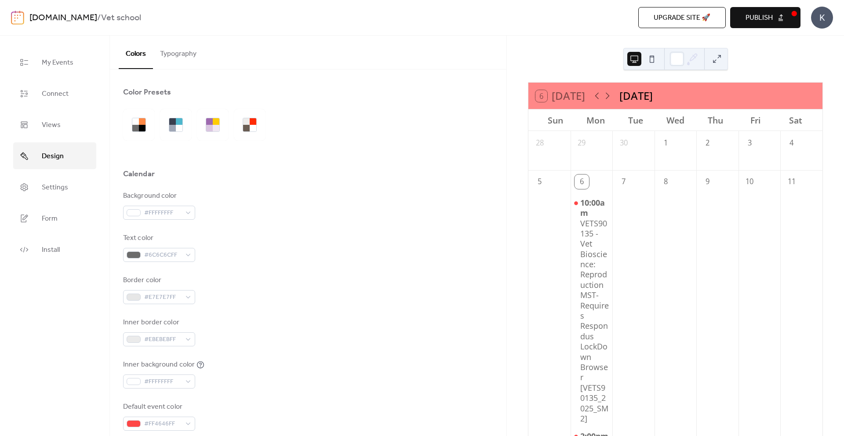
click at [178, 66] on button "Typography" at bounding box center [178, 52] width 51 height 33
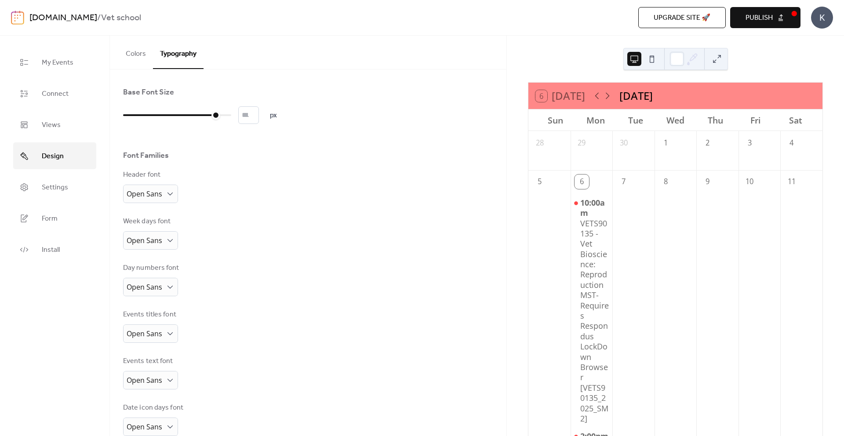
click at [145, 54] on button "Colors" at bounding box center [136, 52] width 34 height 33
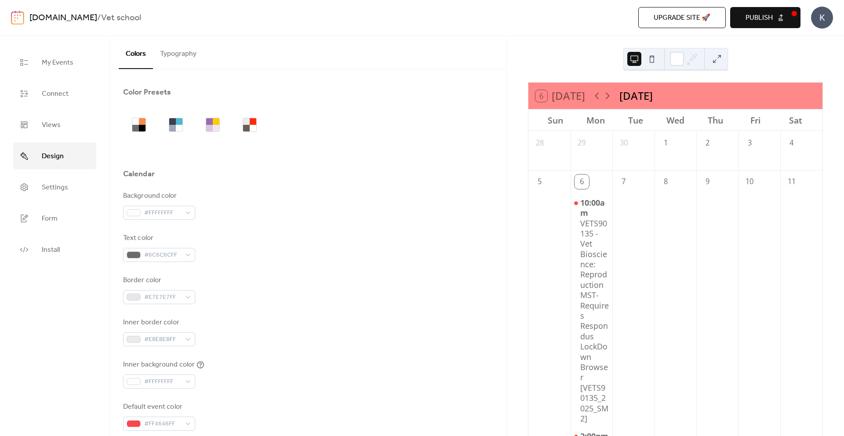
click at [748, 15] on span "Publish" at bounding box center [759, 18] width 27 height 11
click at [837, 10] on div "[DOMAIN_NAME] / Vet school Upgrade site 🚀 Preview Publish K" at bounding box center [422, 18] width 844 height 36
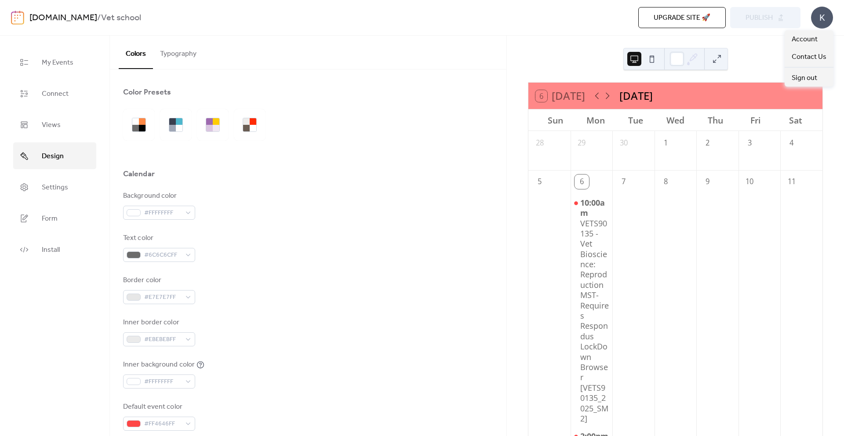
click at [827, 10] on div "K" at bounding box center [822, 18] width 22 height 22
click at [487, 106] on div at bounding box center [308, 105] width 370 height 7
click at [815, 21] on div "K" at bounding box center [822, 18] width 22 height 22
click at [801, 36] on span "Account" at bounding box center [805, 39] width 26 height 11
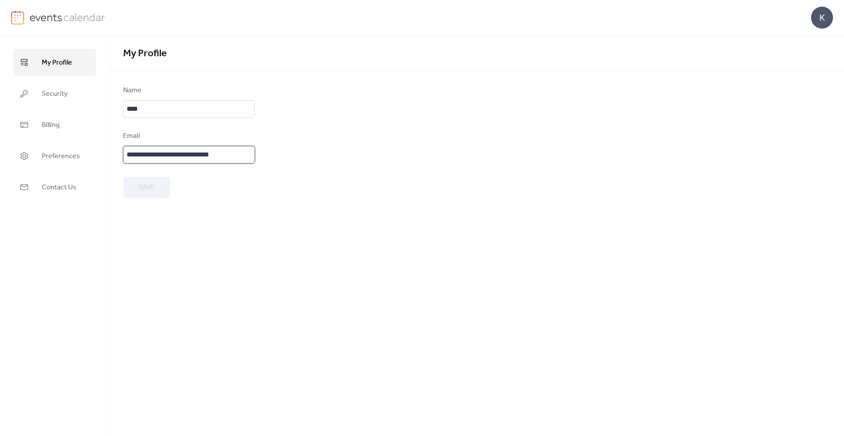
click at [220, 158] on input "**********" at bounding box center [189, 155] width 132 height 18
type textarea "*"
click at [220, 158] on input "**********" at bounding box center [189, 155] width 132 height 18
type input "**********"
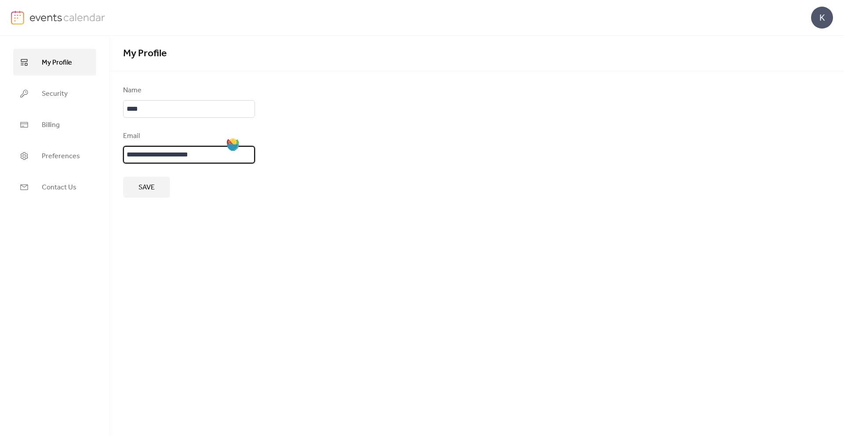
click at [151, 179] on button "Save" at bounding box center [146, 187] width 47 height 21
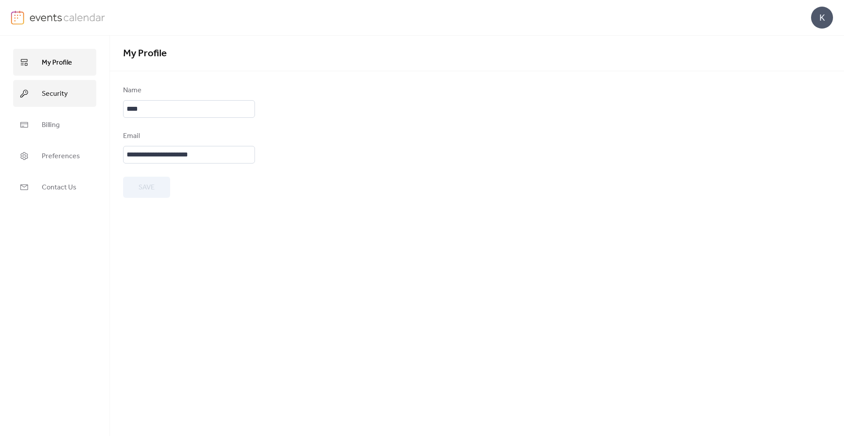
click at [44, 93] on span "Security" at bounding box center [55, 94] width 26 height 14
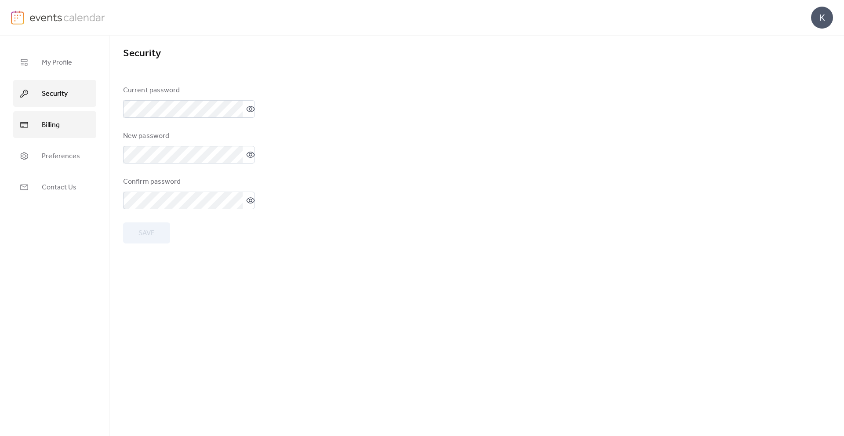
click at [37, 118] on link "Billing" at bounding box center [54, 124] width 83 height 27
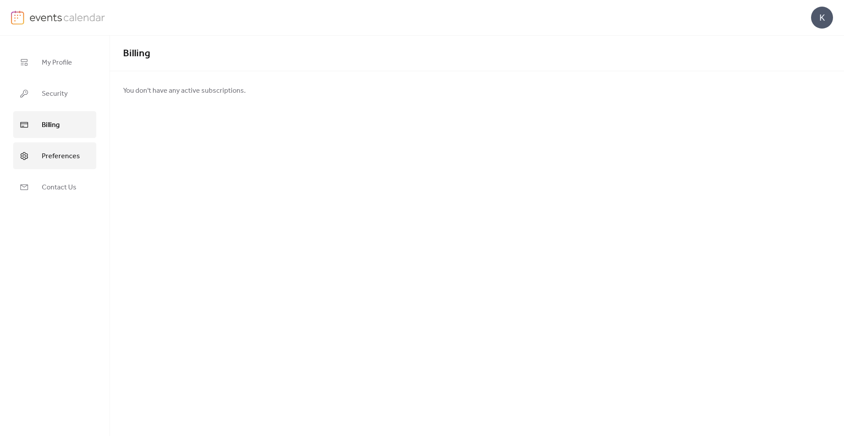
click at [52, 150] on span "Preferences" at bounding box center [61, 157] width 38 height 14
click at [58, 174] on link "Contact Us" at bounding box center [54, 187] width 83 height 27
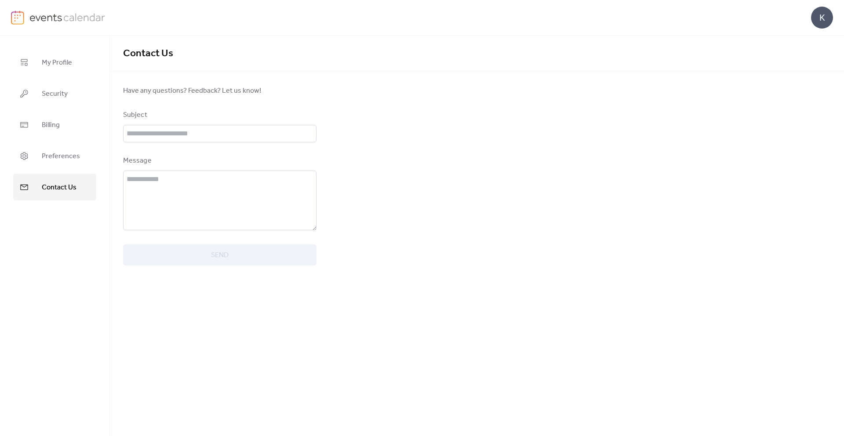
click at [37, 15] on img at bounding box center [67, 17] width 76 height 13
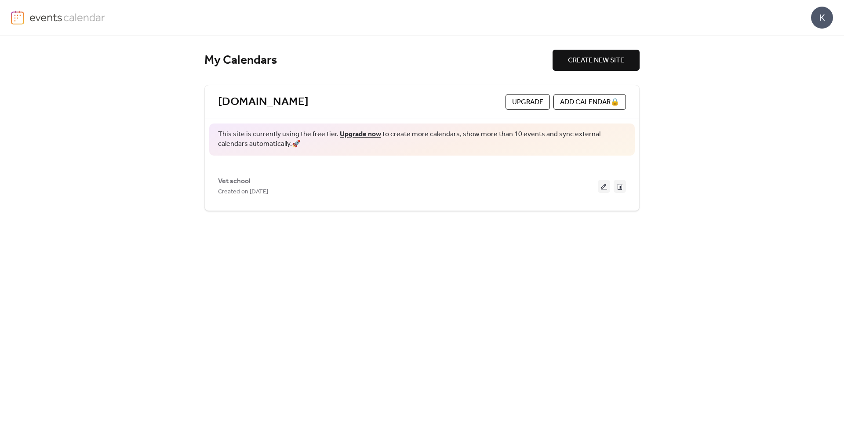
click at [537, 102] on span "Upgrade" at bounding box center [527, 102] width 31 height 11
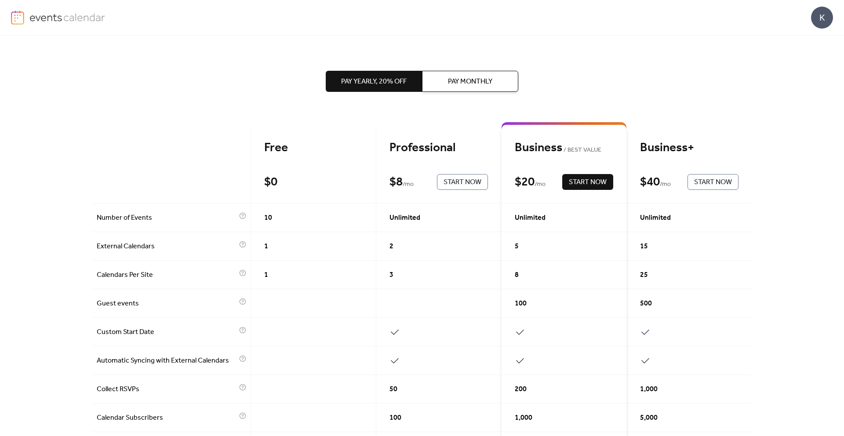
scroll to position [4, 0]
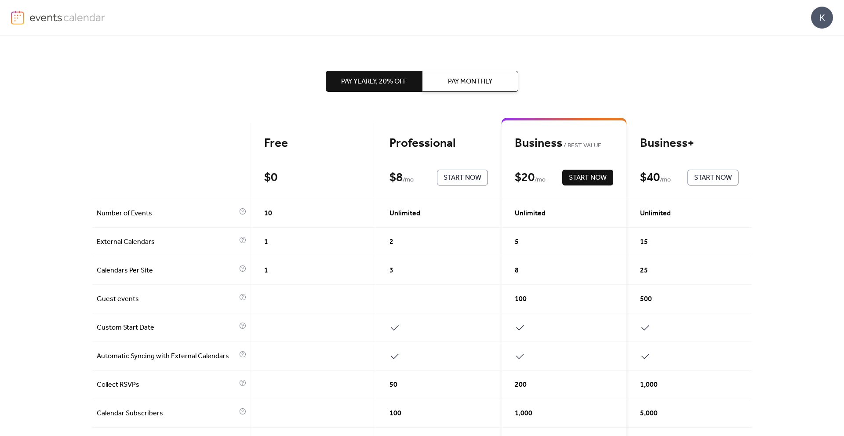
click at [492, 75] on button "Pay Monthly" at bounding box center [470, 81] width 96 height 21
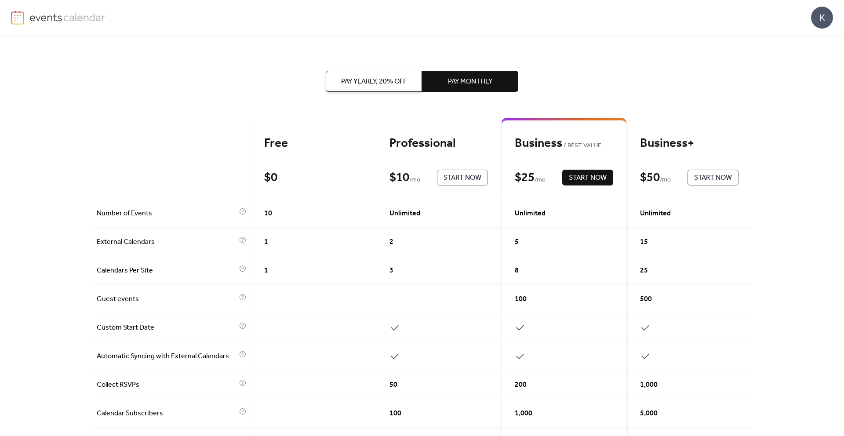
click at [382, 77] on span "Pay Yearly, 20% off" at bounding box center [374, 82] width 66 height 11
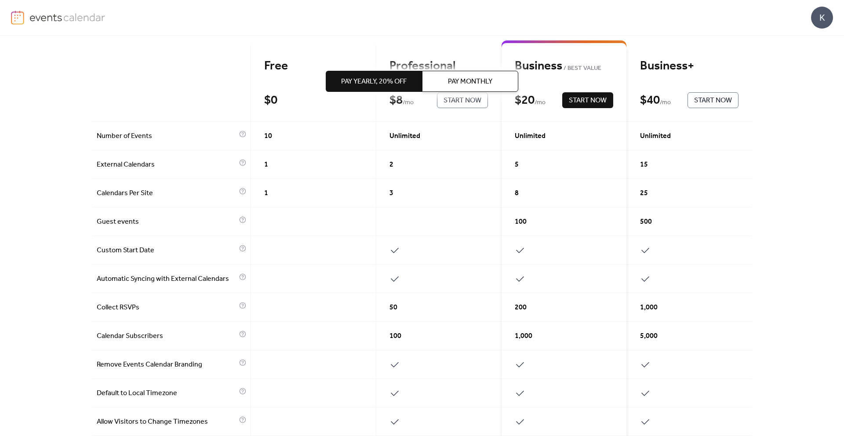
scroll to position [0, 0]
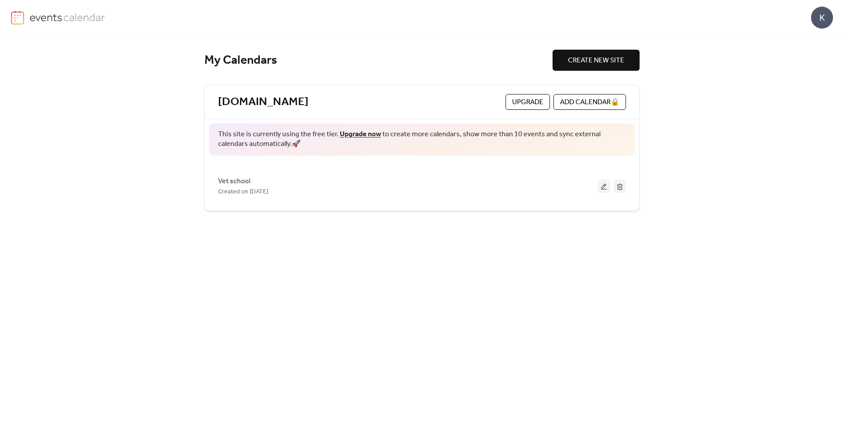
click at [533, 97] on span "Upgrade" at bounding box center [527, 102] width 31 height 11
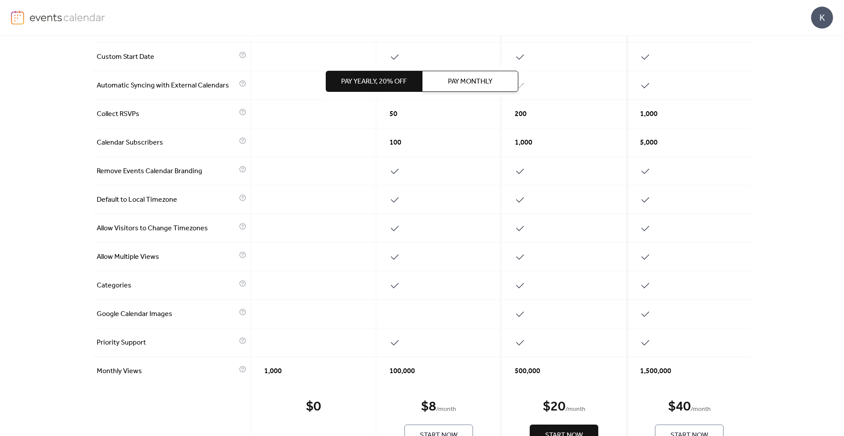
scroll to position [278, 0]
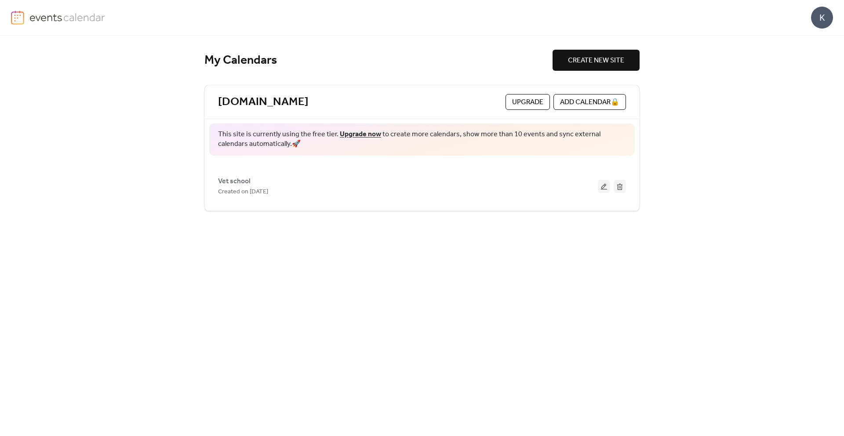
click at [81, 17] on img at bounding box center [67, 17] width 76 height 13
click at [531, 106] on span "Upgrade" at bounding box center [527, 102] width 31 height 11
click at [829, 18] on div "K" at bounding box center [822, 18] width 22 height 22
click at [810, 40] on span "Account" at bounding box center [805, 39] width 26 height 11
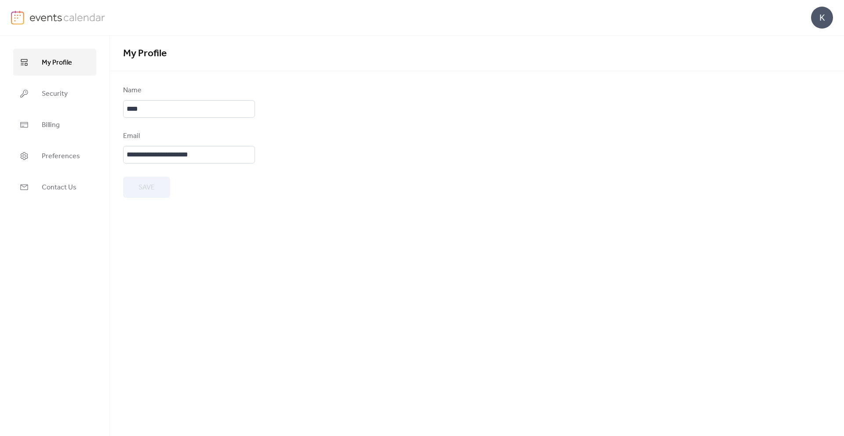
click at [57, 23] on link at bounding box center [58, 18] width 95 height 14
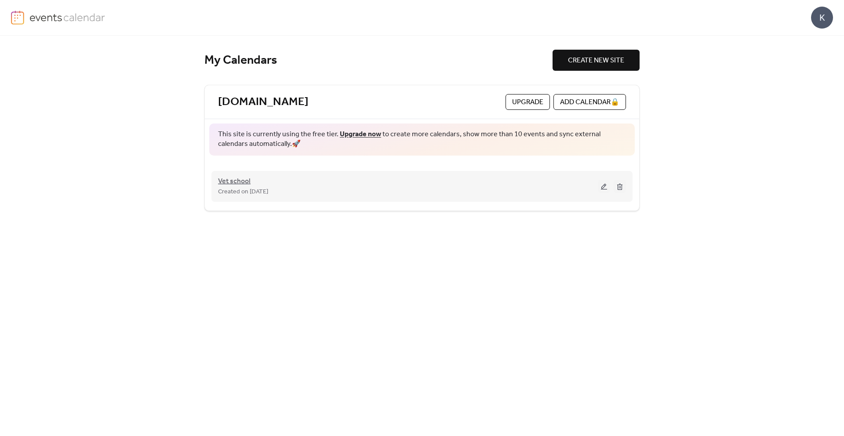
click at [220, 182] on span "Vet school" at bounding box center [234, 181] width 33 height 11
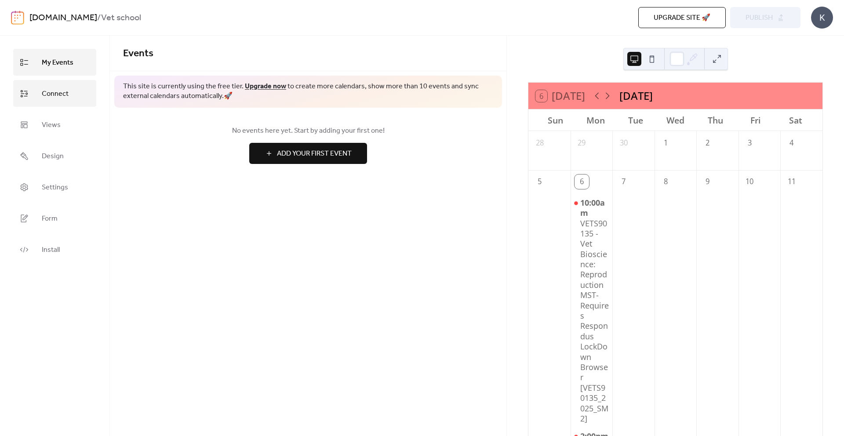
click at [73, 98] on link "Connect" at bounding box center [54, 93] width 83 height 27
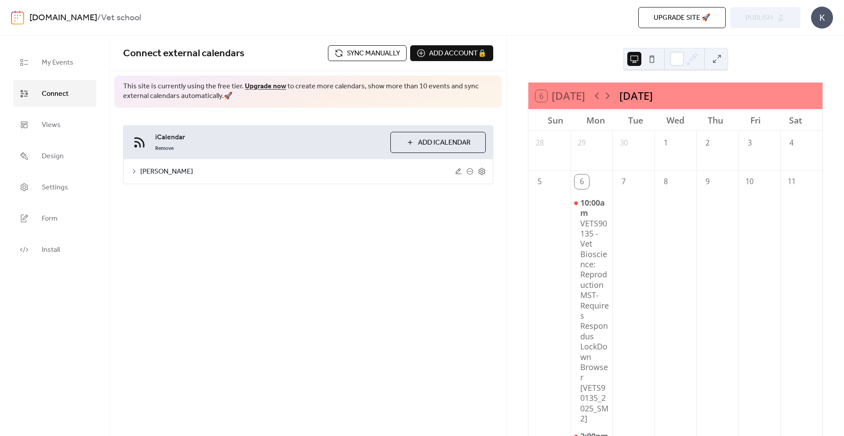
click at [137, 171] on icon at bounding box center [134, 171] width 7 height 7
click at [208, 270] on div at bounding box center [208, 269] width 14 height 7
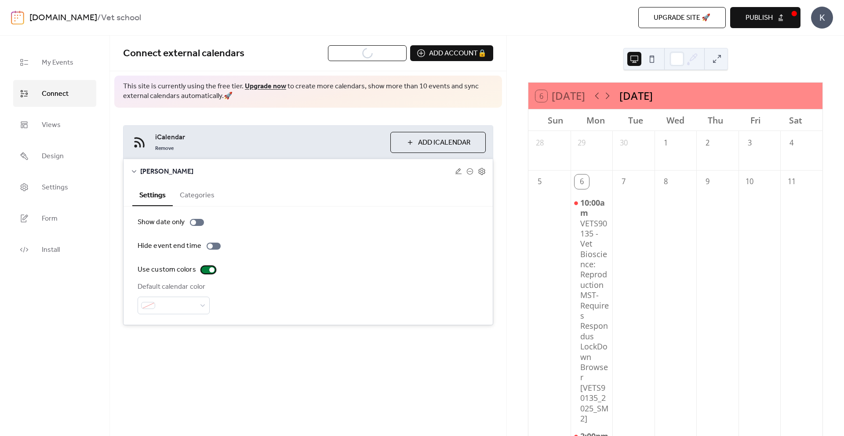
click at [209, 269] on div at bounding box center [211, 269] width 5 height 5
click at [208, 269] on div at bounding box center [208, 269] width 14 height 7
click at [207, 270] on div at bounding box center [208, 269] width 14 height 7
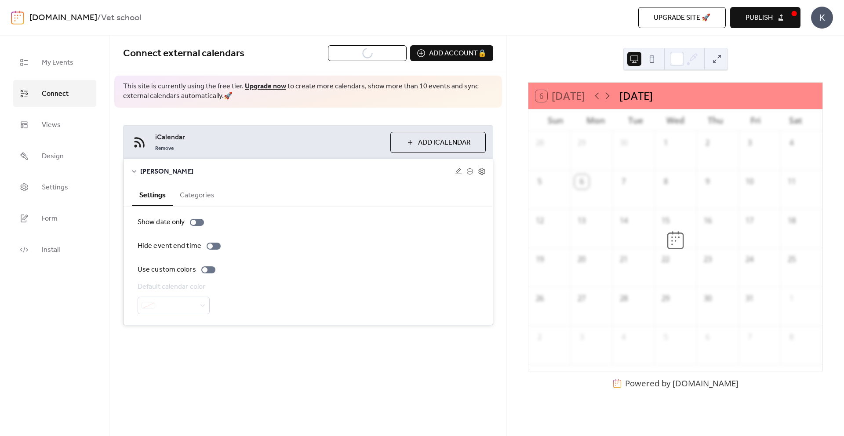
click at [194, 196] on button "Categories" at bounding box center [197, 195] width 49 height 22
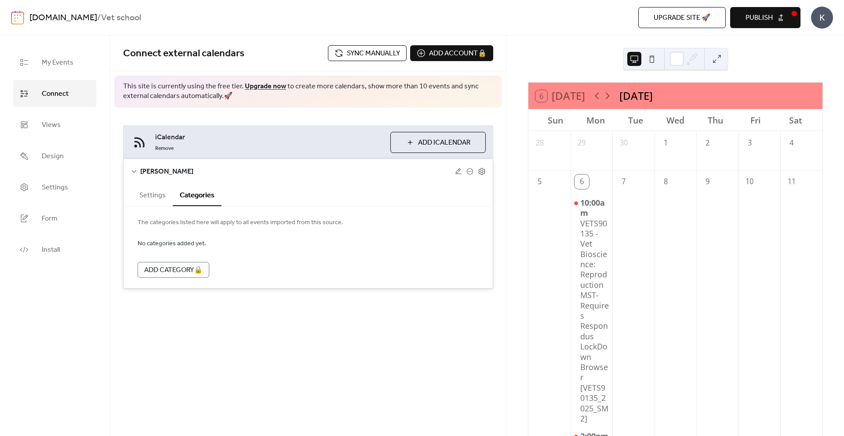
click at [163, 194] on button "Settings" at bounding box center [152, 195] width 40 height 22
click at [480, 172] on icon at bounding box center [482, 172] width 8 height 8
